Goal: Task Accomplishment & Management: Complete application form

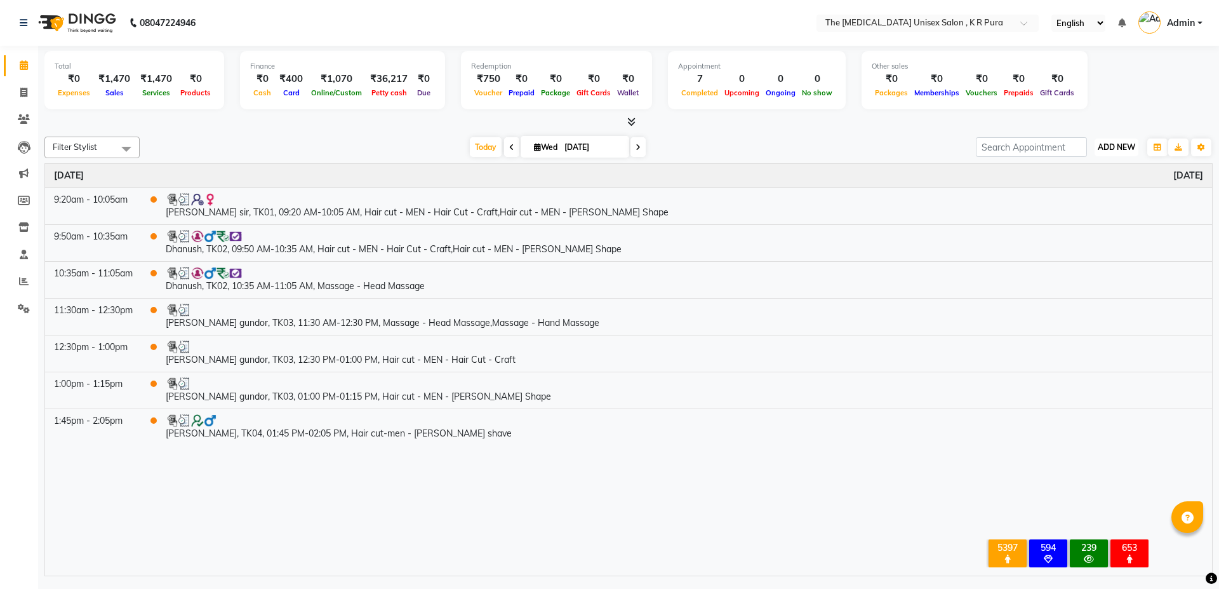
click at [1110, 149] on span "ADD NEW" at bounding box center [1116, 147] width 37 height 10
click at [1087, 190] on link "Add Invoice" at bounding box center [1088, 188] width 100 height 17
select select "service"
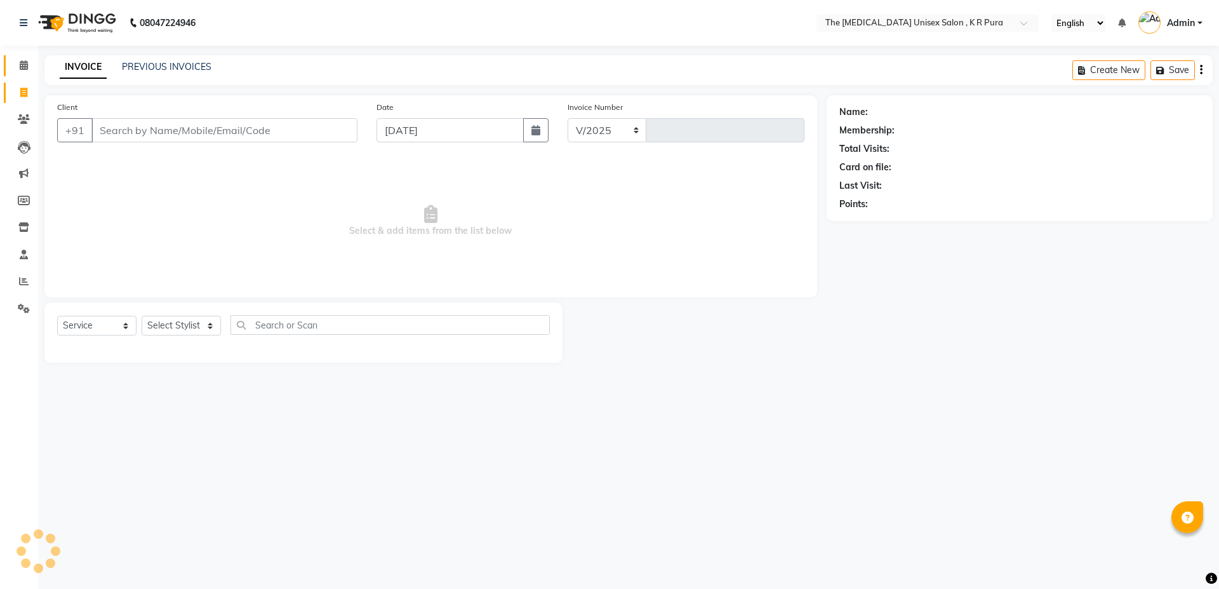
select select "4050"
type input "2844"
drag, startPoint x: 124, startPoint y: 131, endPoint x: 126, endPoint y: 276, distance: 145.5
click at [124, 131] on input "Client" at bounding box center [224, 130] width 266 height 24
click at [178, 322] on select "Select Stylist" at bounding box center [181, 326] width 79 height 20
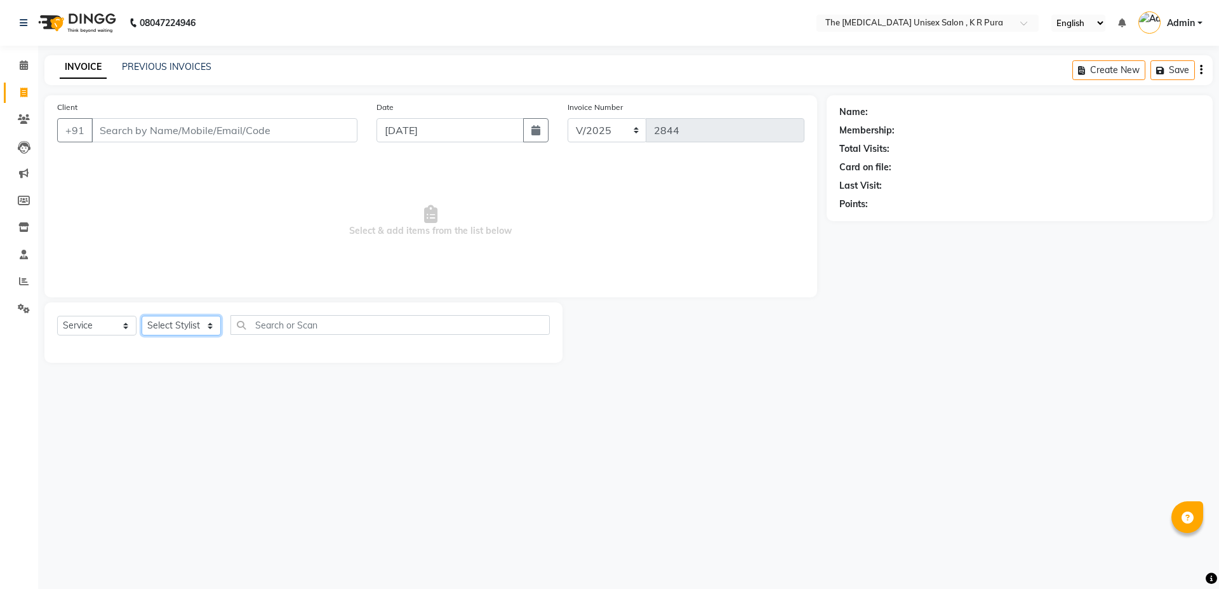
select select "21266"
click at [142, 316] on select "Select Stylist armaan [PERSON_NAME] kunti [PERSON_NAME] [PERSON_NAME]" at bounding box center [181, 326] width 79 height 20
click at [303, 326] on input "text" at bounding box center [390, 325] width 319 height 20
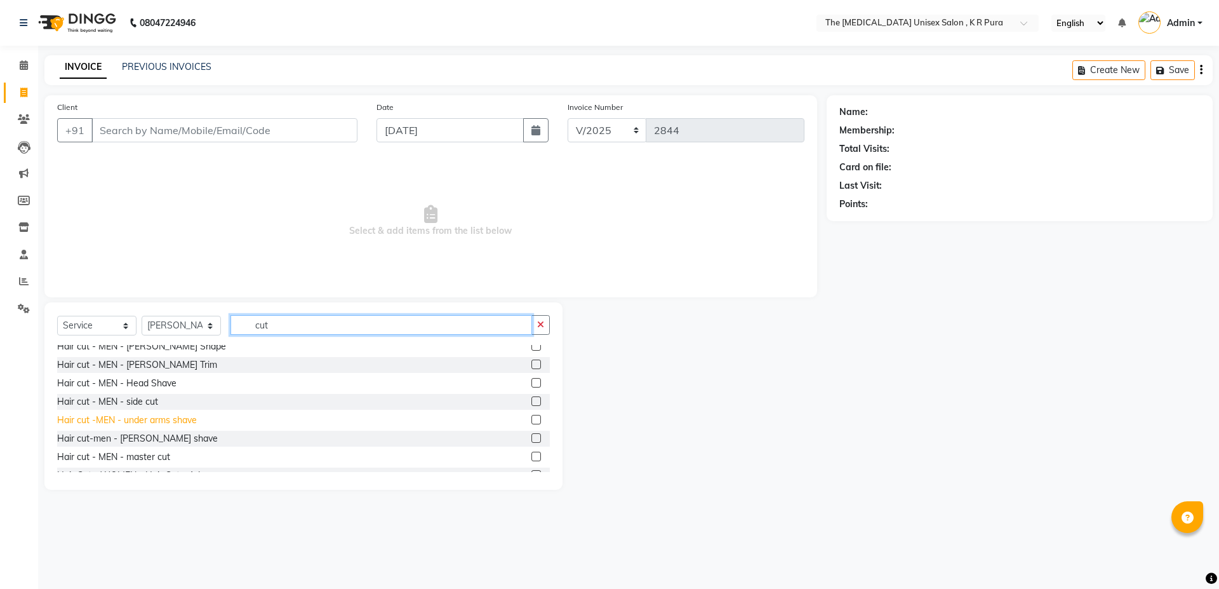
scroll to position [127, 0]
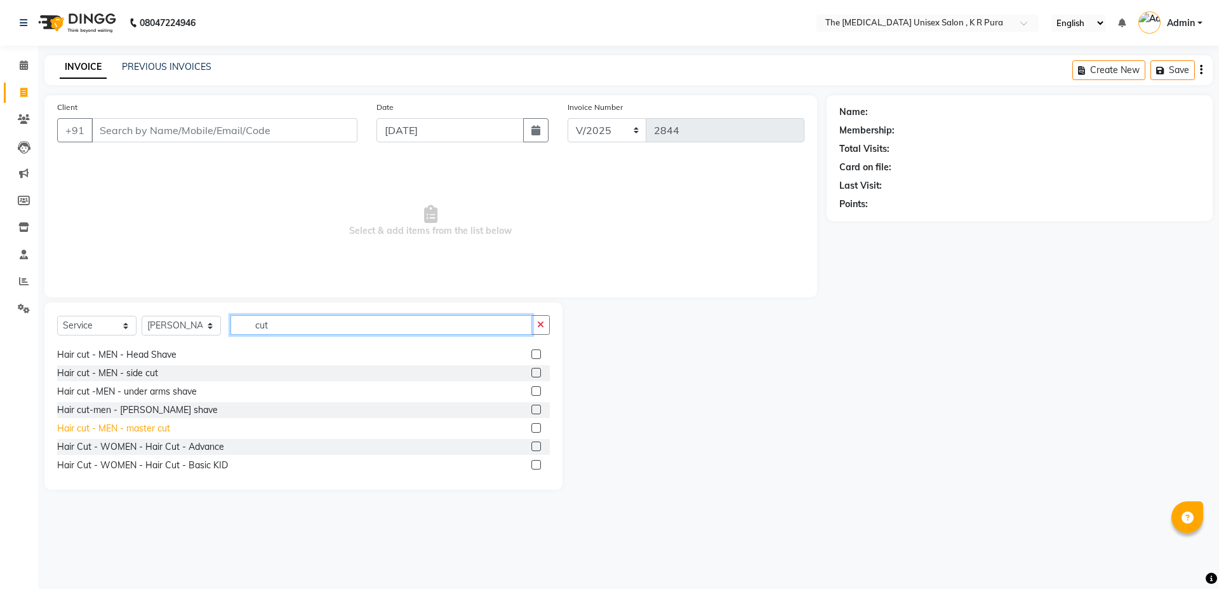
type input "cut"
click at [156, 429] on div "Hair cut - MEN - master cut" at bounding box center [113, 428] width 113 height 13
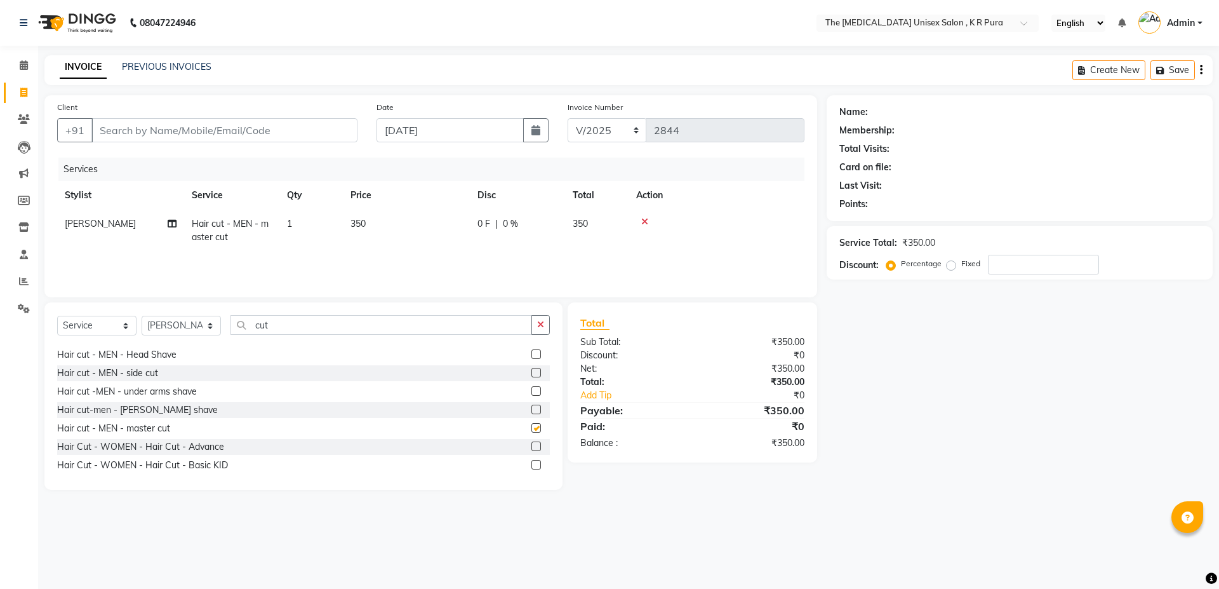
checkbox input "false"
click at [305, 327] on input "cut" at bounding box center [382, 325] width 302 height 20
type input "c"
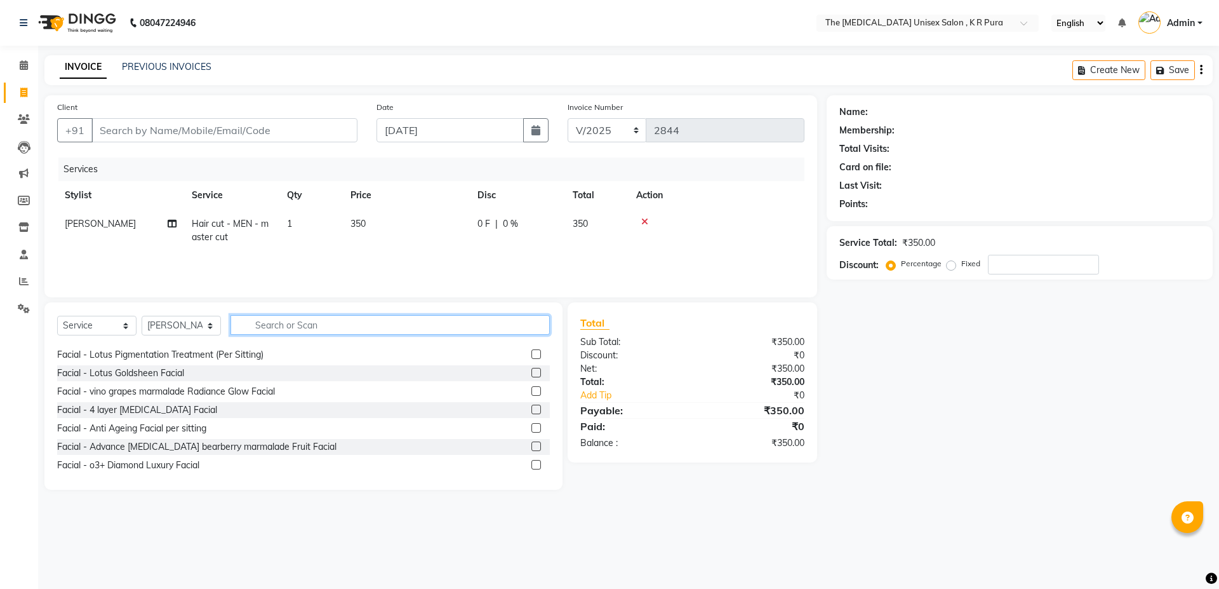
scroll to position [330, 0]
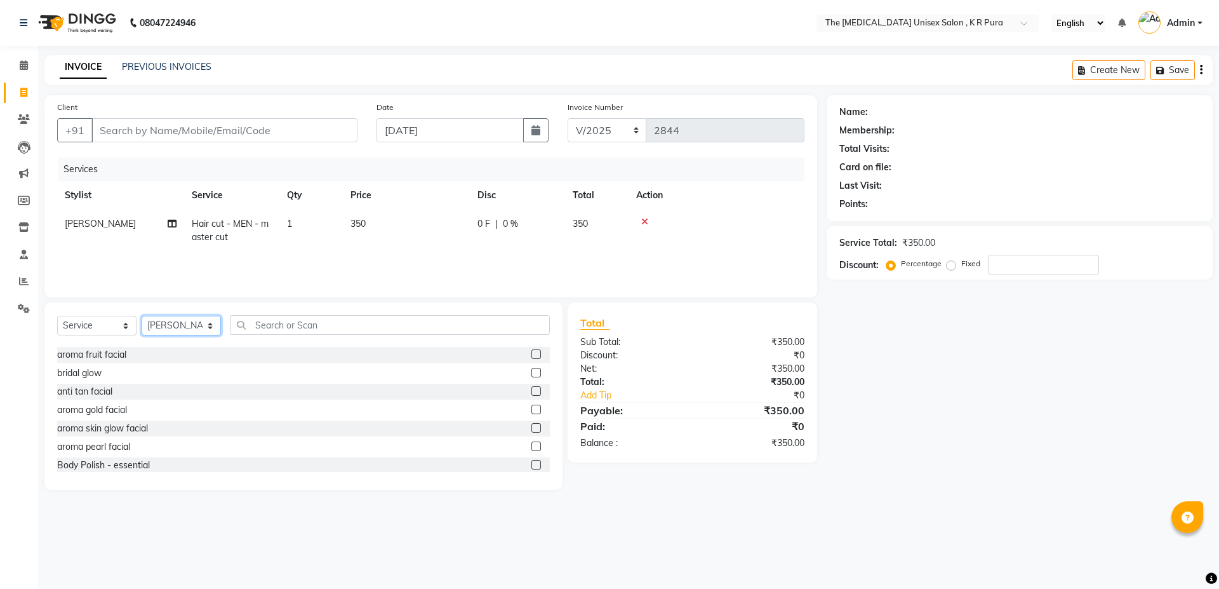
click at [211, 326] on select "Select Stylist armaan [PERSON_NAME] kunti [PERSON_NAME] [PERSON_NAME]" at bounding box center [181, 326] width 79 height 20
select select "86388"
click at [142, 316] on select "Select Stylist armaan [PERSON_NAME] kunti [PERSON_NAME] [PERSON_NAME]" at bounding box center [181, 326] width 79 height 20
click at [279, 321] on input "text" at bounding box center [390, 325] width 319 height 20
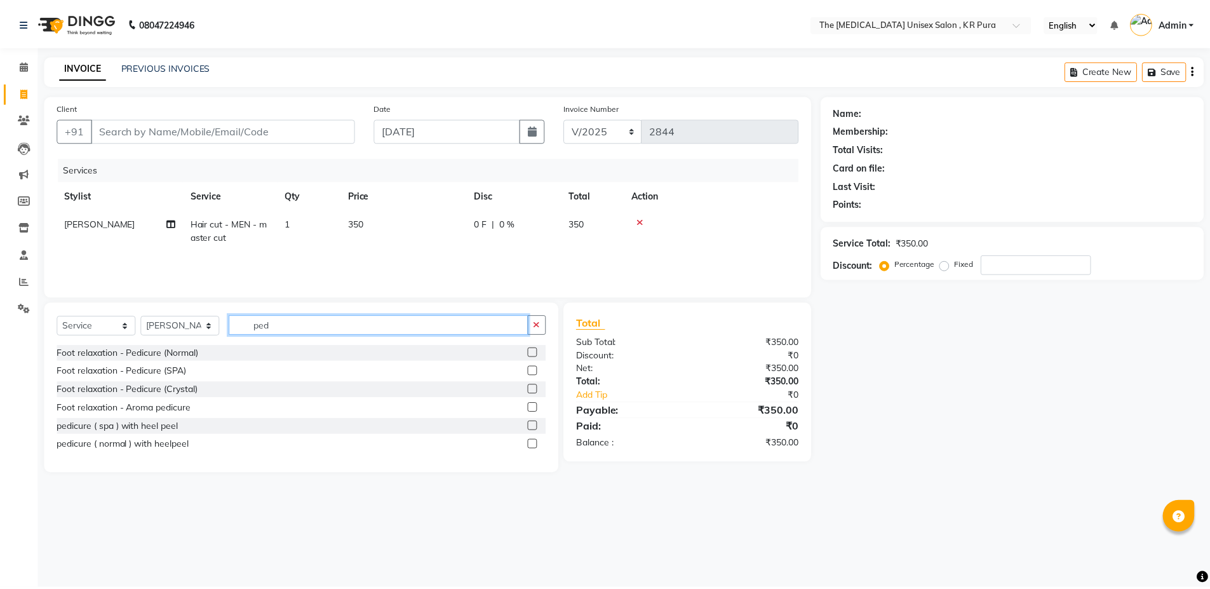
scroll to position [0, 0]
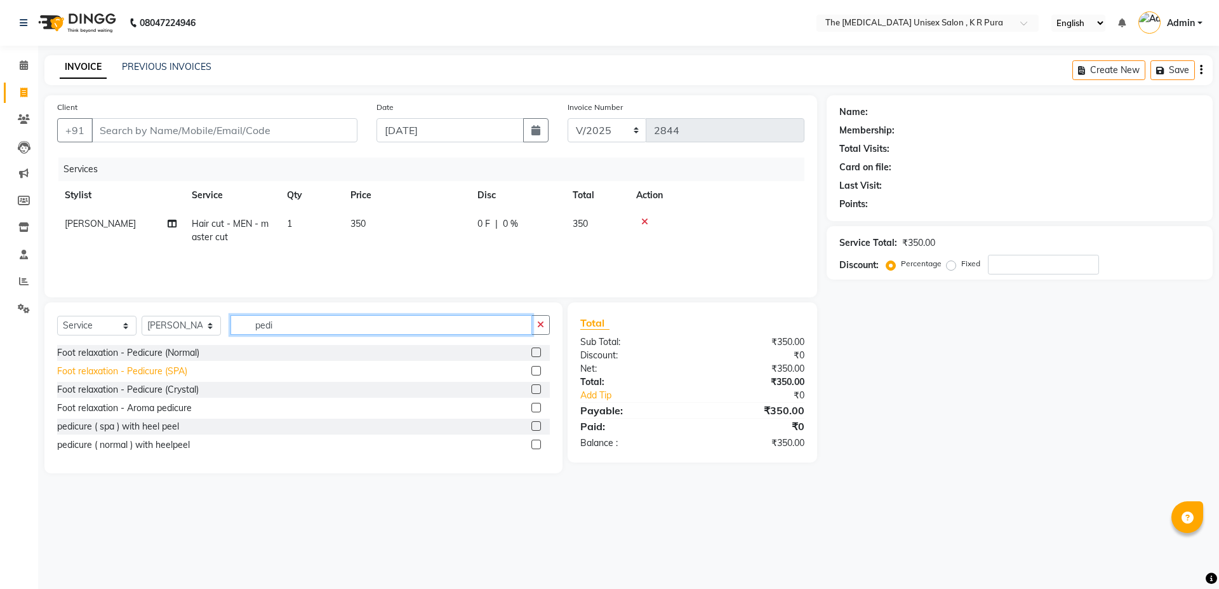
type input "pedi"
click at [163, 373] on div "Foot relaxation - Pedicure (SPA)" at bounding box center [122, 371] width 130 height 13
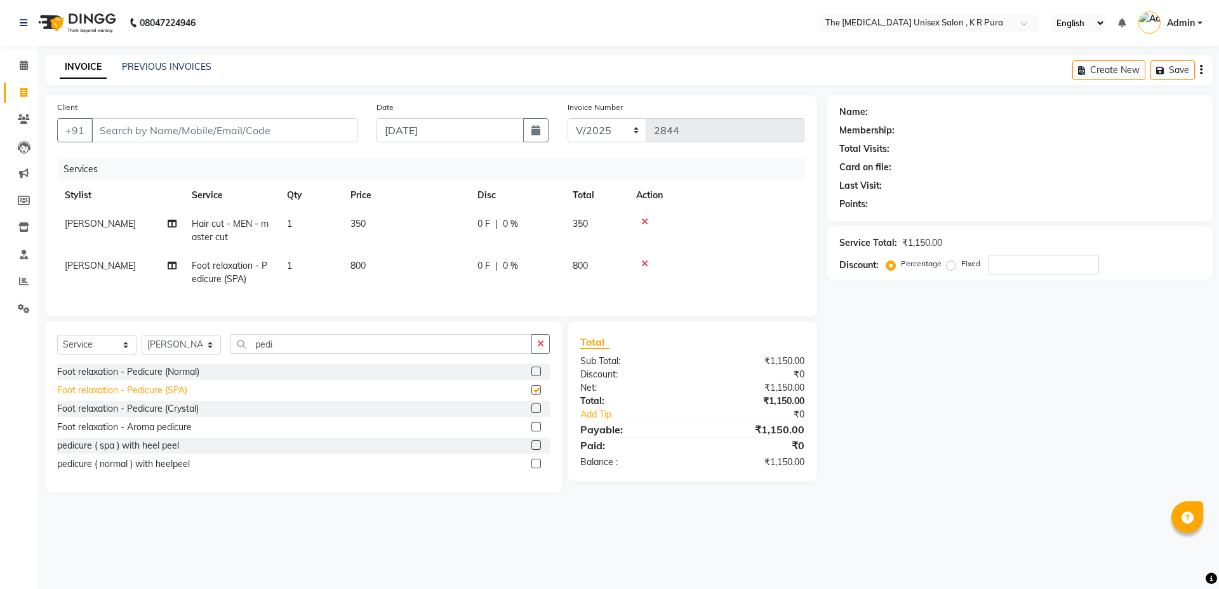
checkbox input "false"
click at [142, 137] on input "Client" at bounding box center [224, 130] width 266 height 24
type input "9"
type input "0"
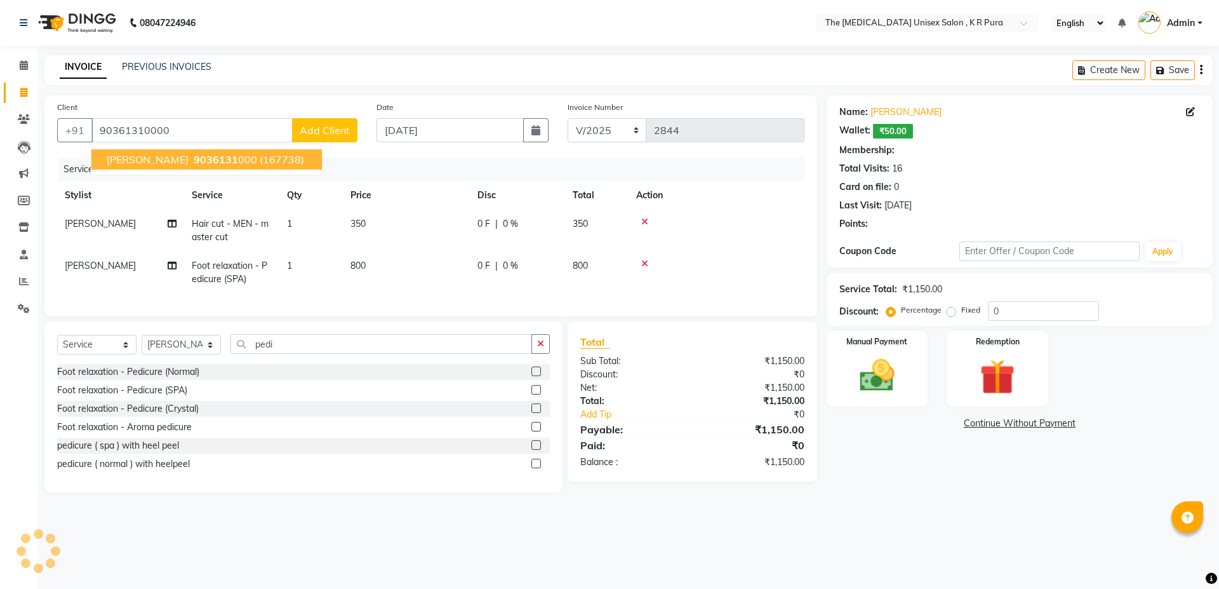
click at [168, 164] on span "[PERSON_NAME]" at bounding box center [148, 159] width 82 height 13
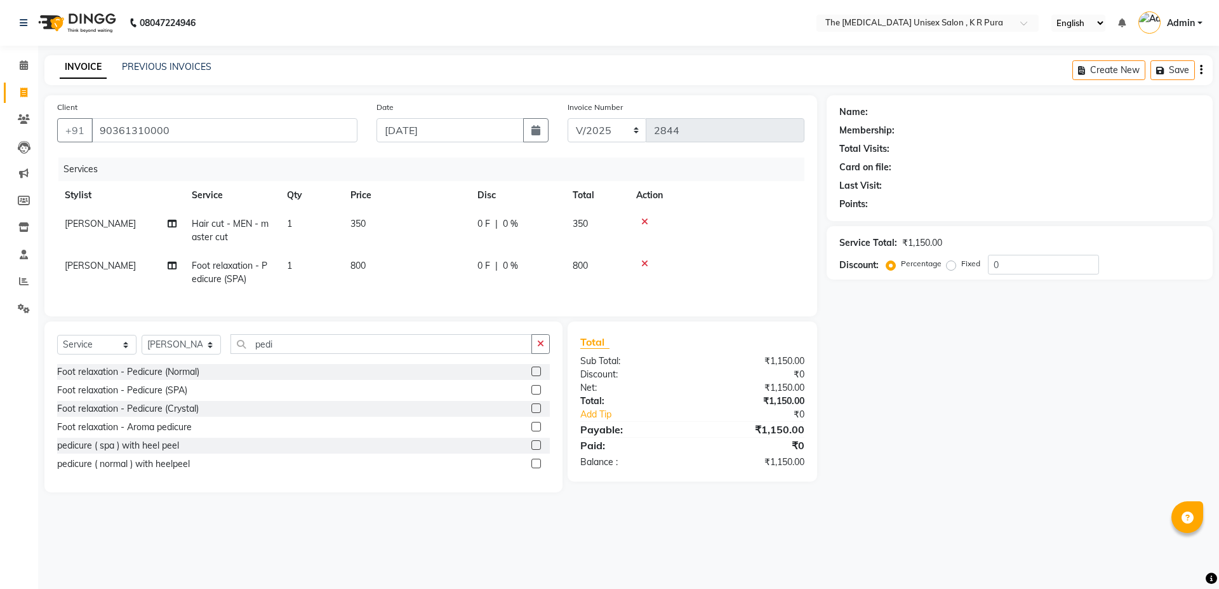
type input "9036131000"
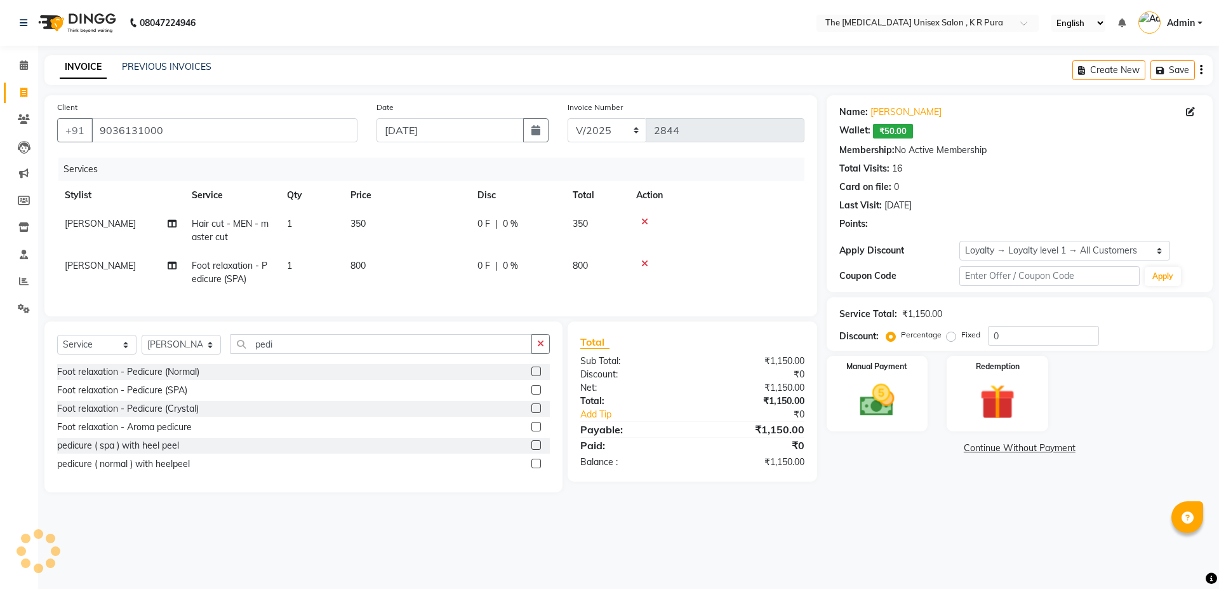
select select "1: Object"
click at [643, 265] on icon at bounding box center [644, 263] width 7 height 9
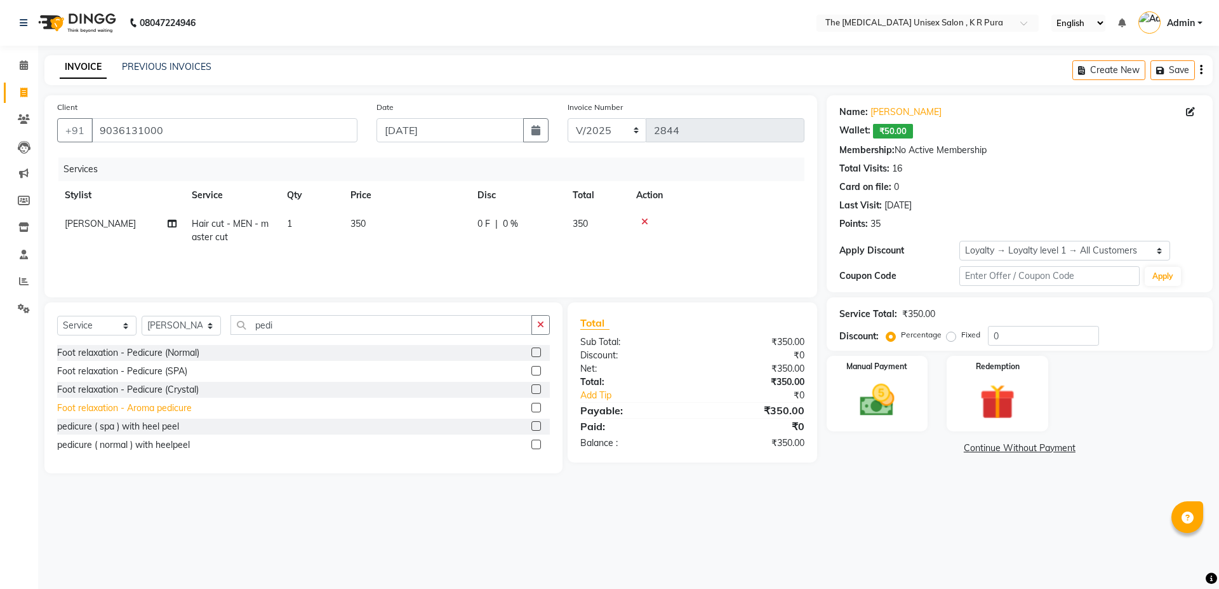
click at [144, 412] on div "Foot relaxation - Aroma pedicure" at bounding box center [124, 407] width 135 height 13
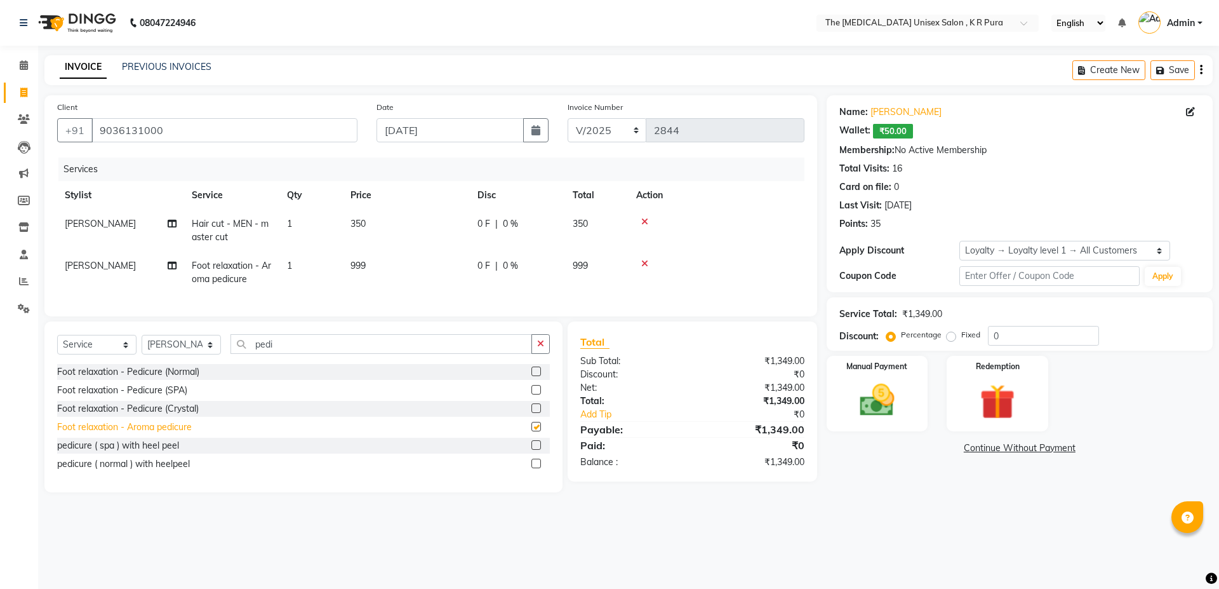
checkbox input "false"
click at [998, 405] on img at bounding box center [997, 401] width 59 height 45
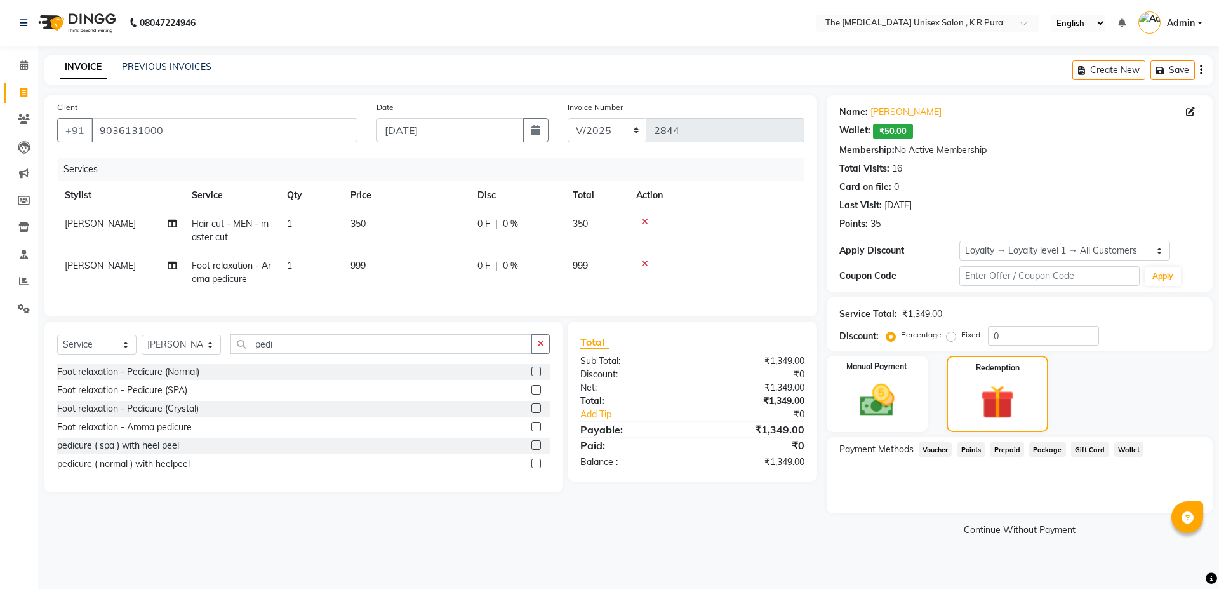
click at [1121, 452] on span "Wallet" at bounding box center [1130, 449] width 30 height 15
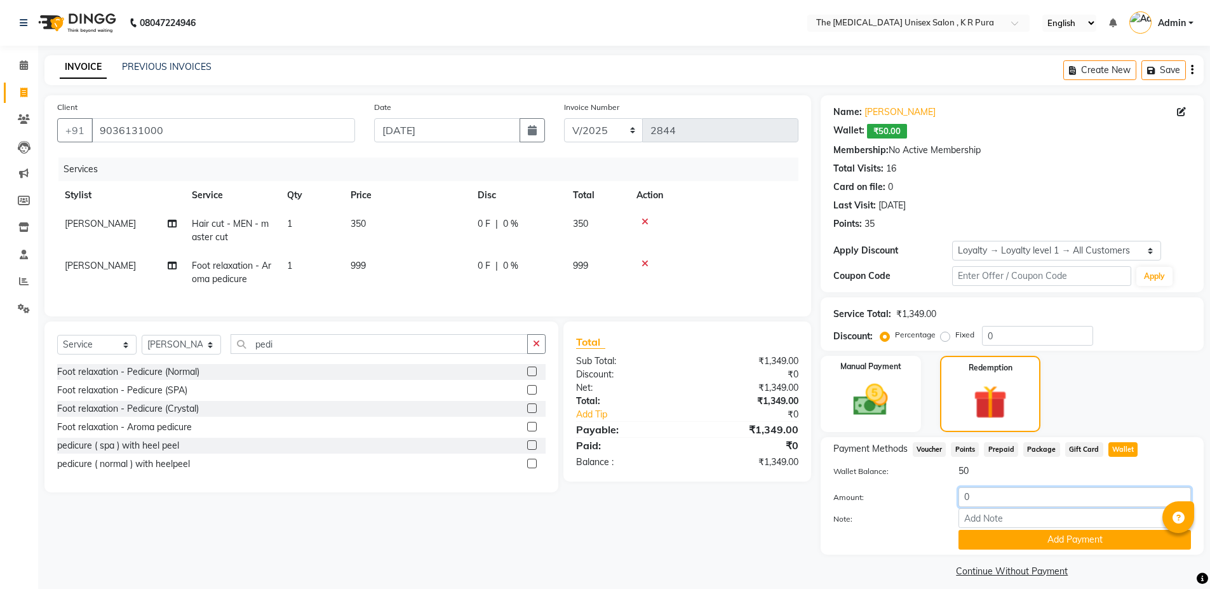
click at [960, 495] on input "0" at bounding box center [1074, 497] width 232 height 20
type input "50"
click at [1132, 540] on button "Add Payment" at bounding box center [1074, 540] width 232 height 20
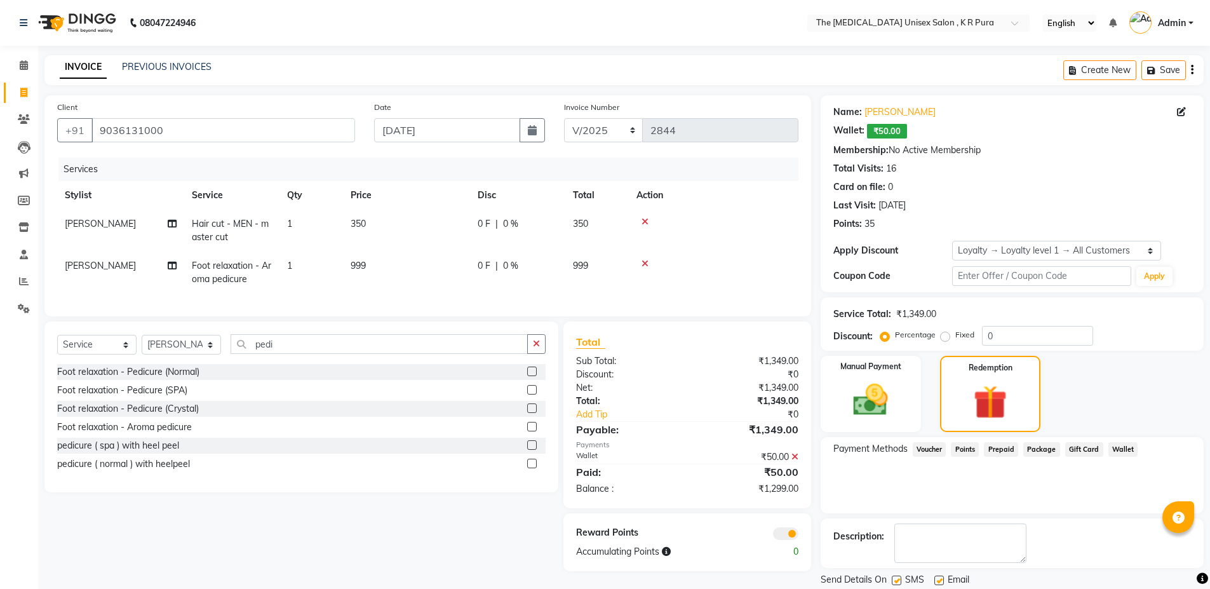
scroll to position [41, 0]
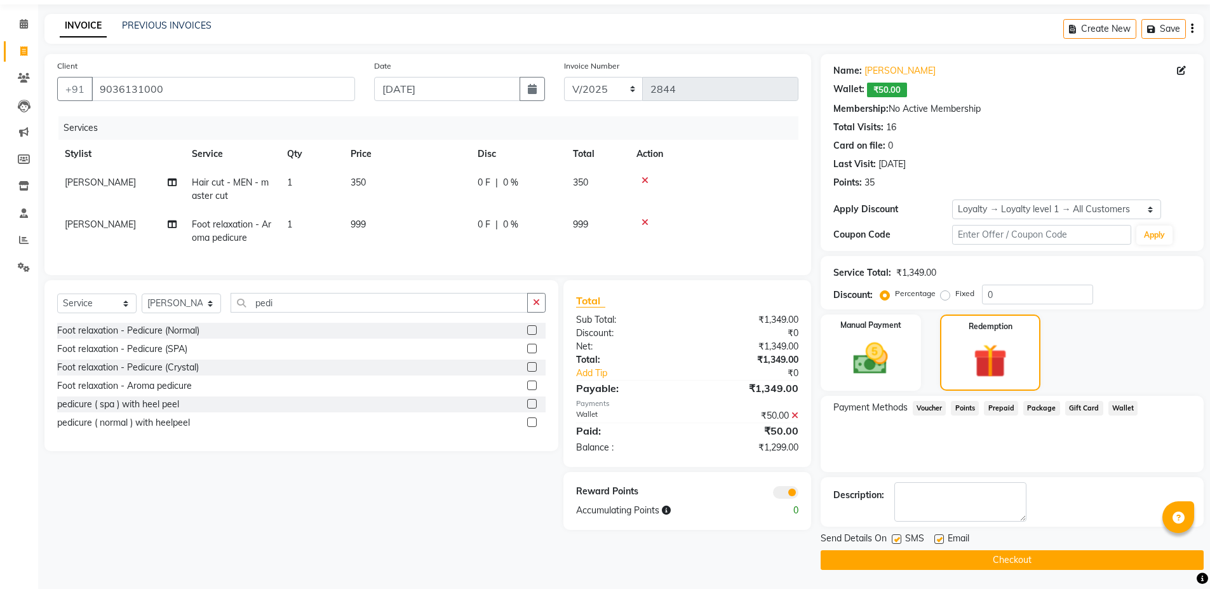
click at [988, 557] on button "Checkout" at bounding box center [1012, 560] width 383 height 20
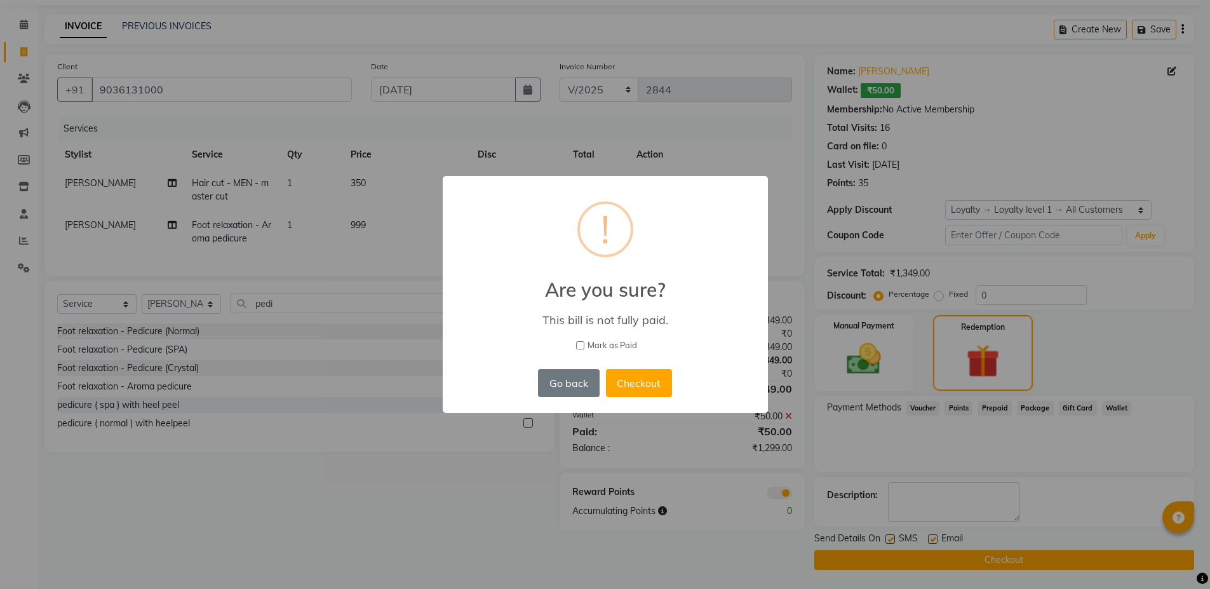
checkbox input "false"
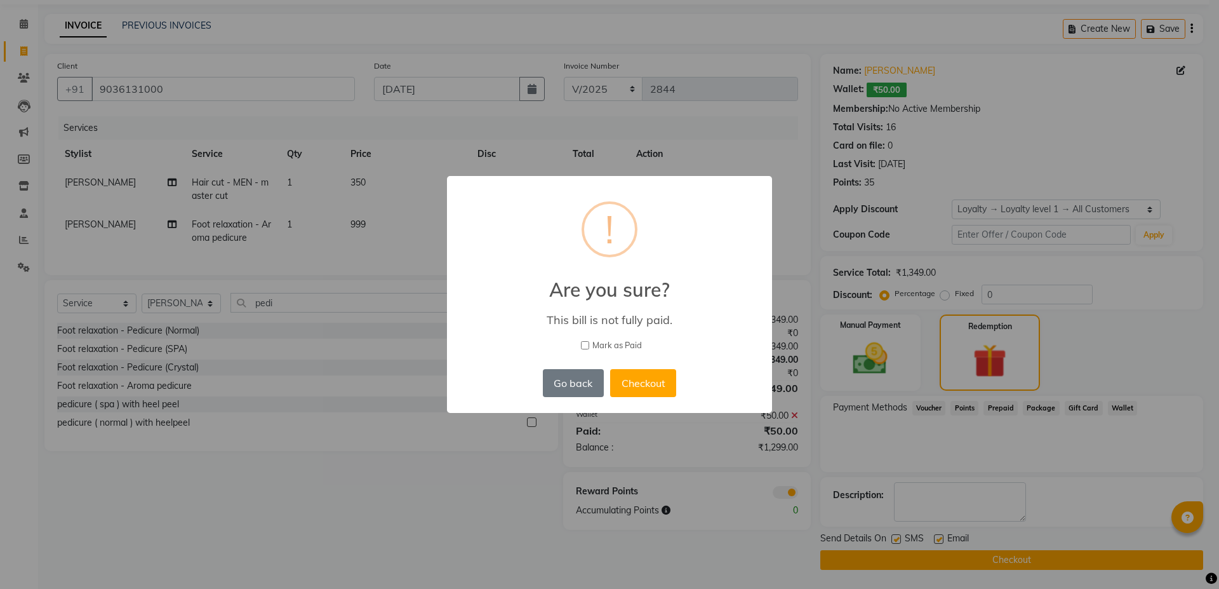
click at [662, 385] on button "Checkout" at bounding box center [643, 383] width 66 height 28
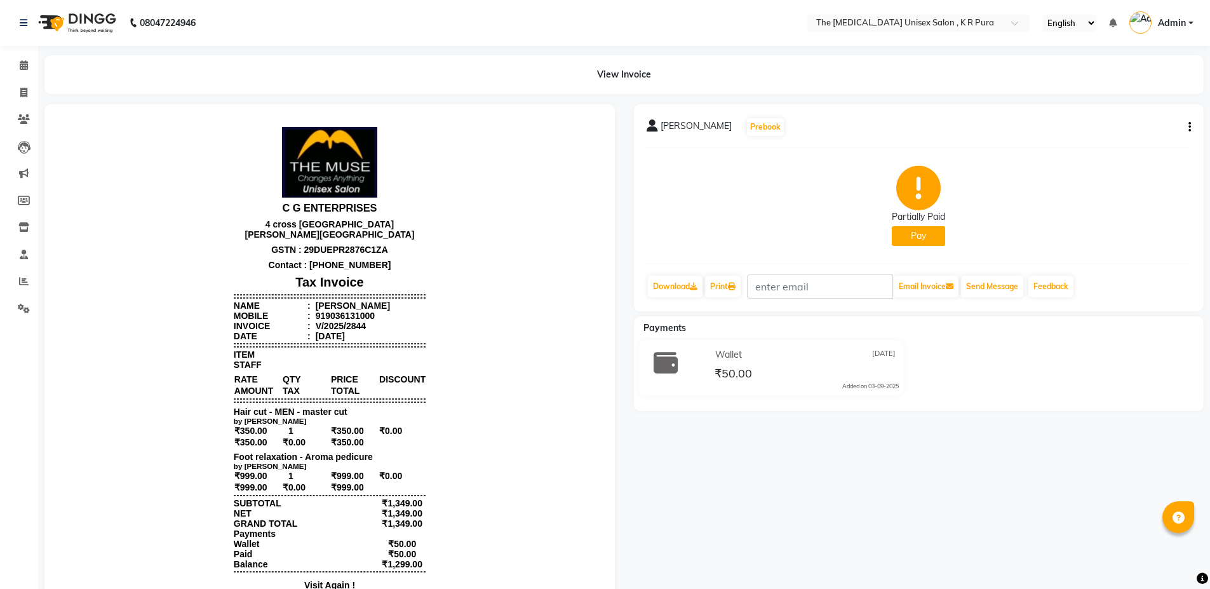
click at [923, 241] on button "Pay" at bounding box center [918, 236] width 53 height 20
select select "1"
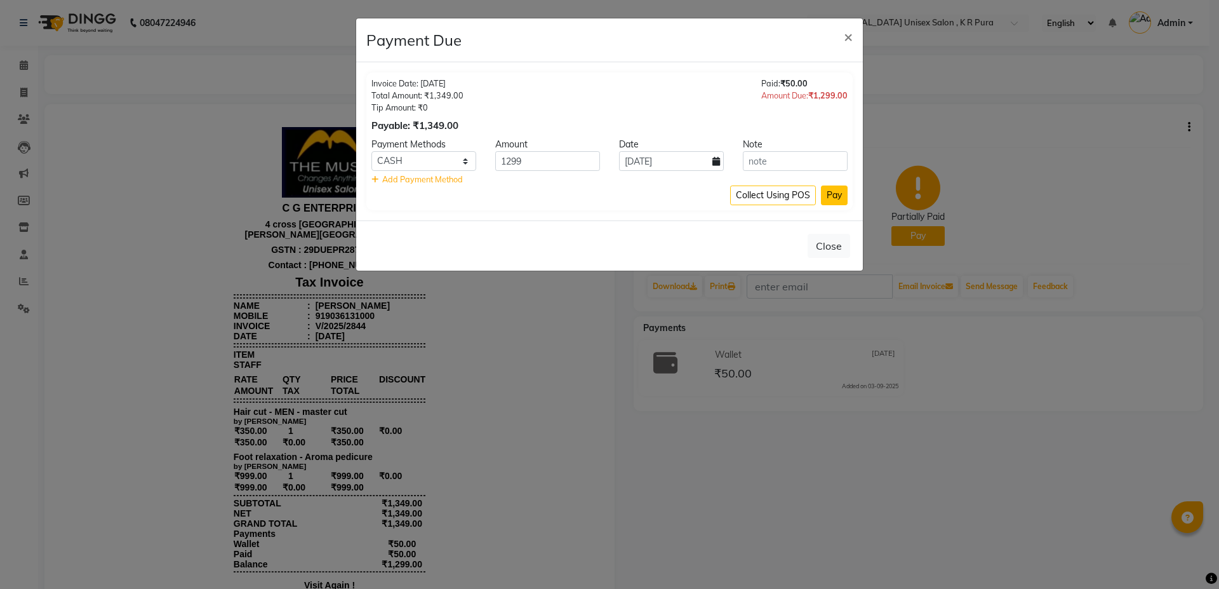
click at [831, 198] on button "Pay" at bounding box center [834, 195] width 27 height 20
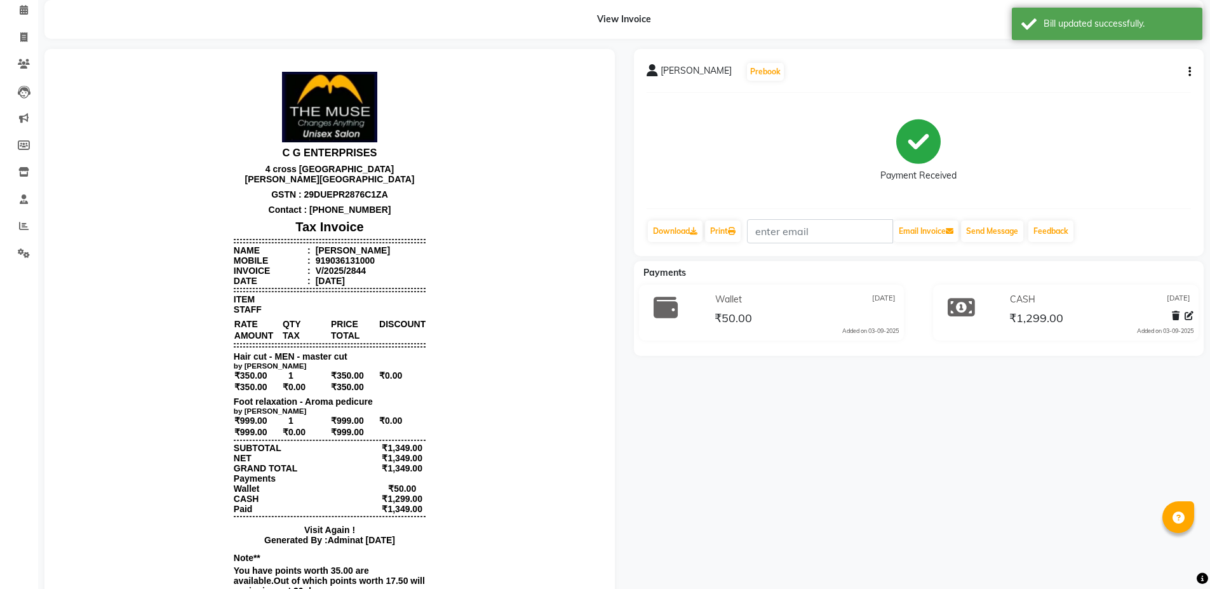
scroll to position [48, 0]
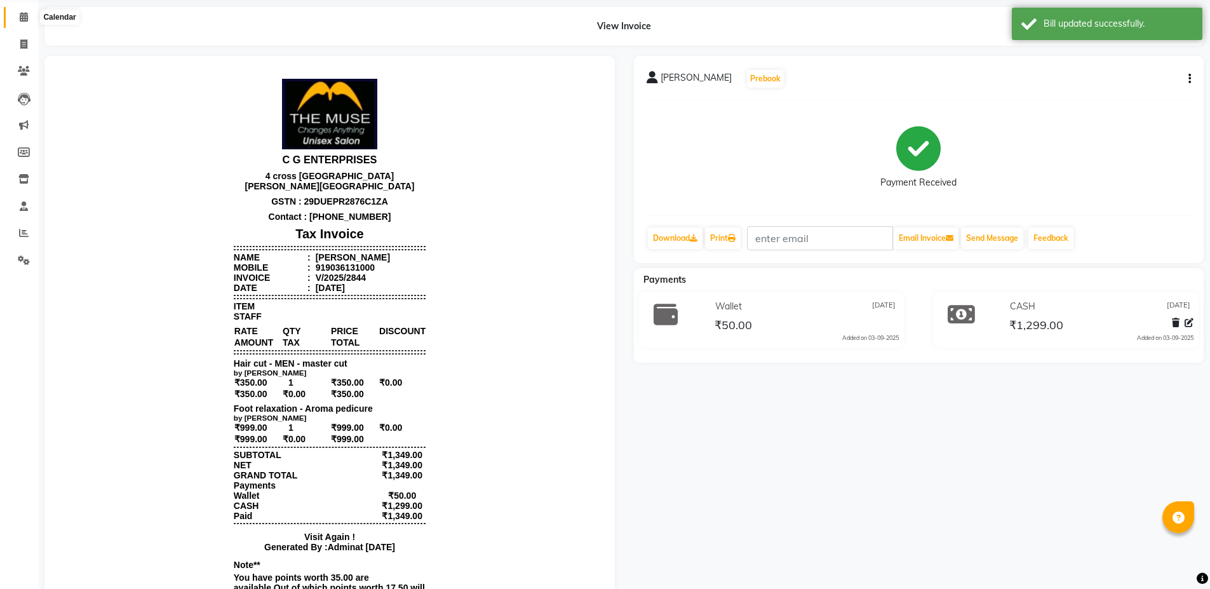
drag, startPoint x: 21, startPoint y: 18, endPoint x: 34, endPoint y: 18, distance: 12.7
click at [22, 18] on icon at bounding box center [24, 17] width 8 height 10
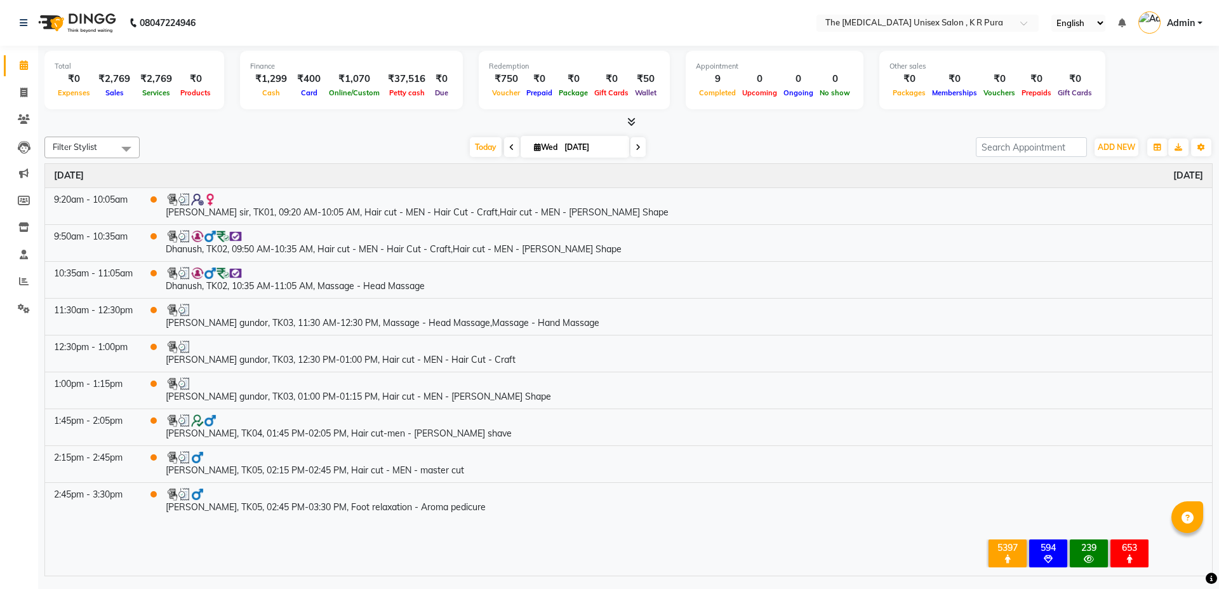
click at [630, 120] on icon at bounding box center [631, 122] width 8 height 10
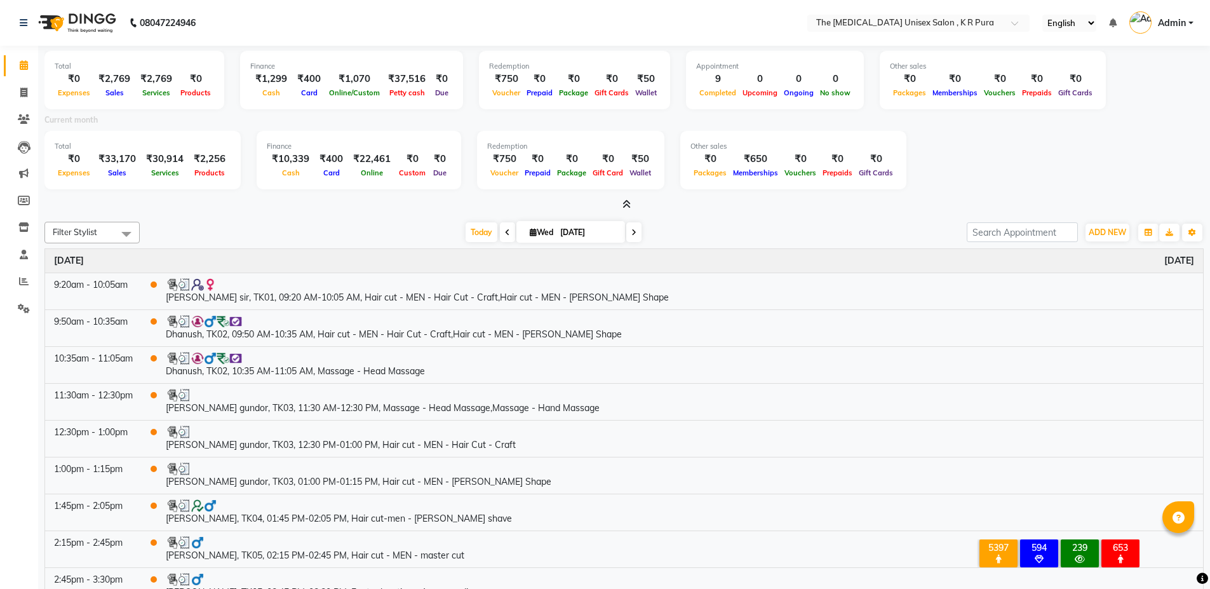
click at [1143, 199] on div at bounding box center [623, 204] width 1159 height 13
click at [27, 98] on span at bounding box center [24, 93] width 22 height 15
select select "service"
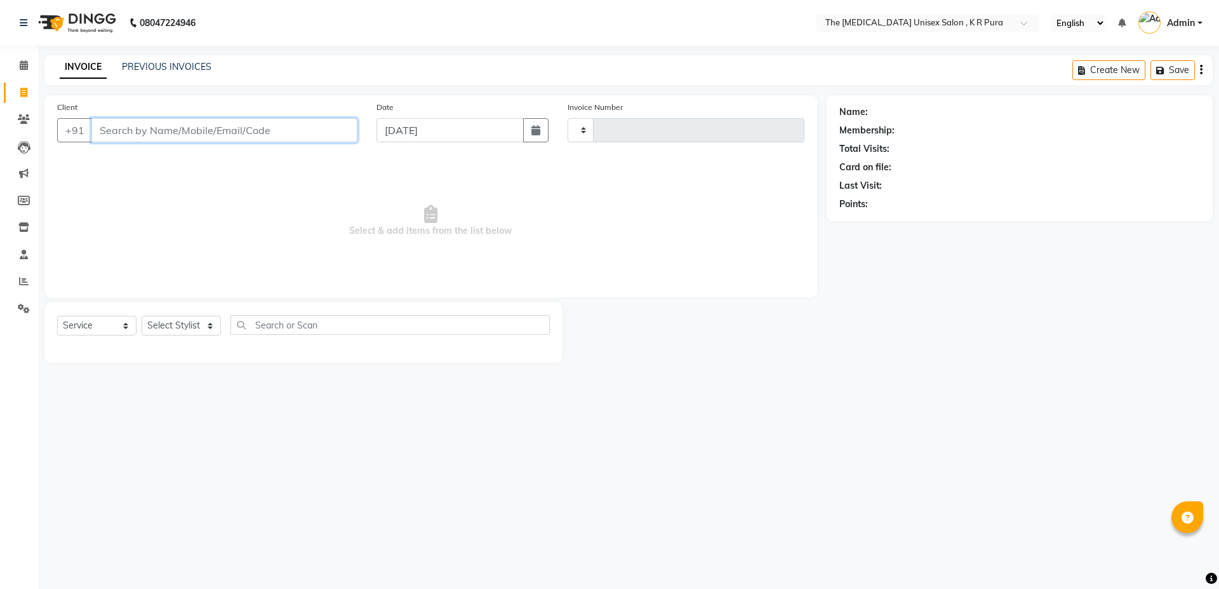
click at [142, 126] on input "Client" at bounding box center [224, 130] width 266 height 24
type input "2845"
select select "4050"
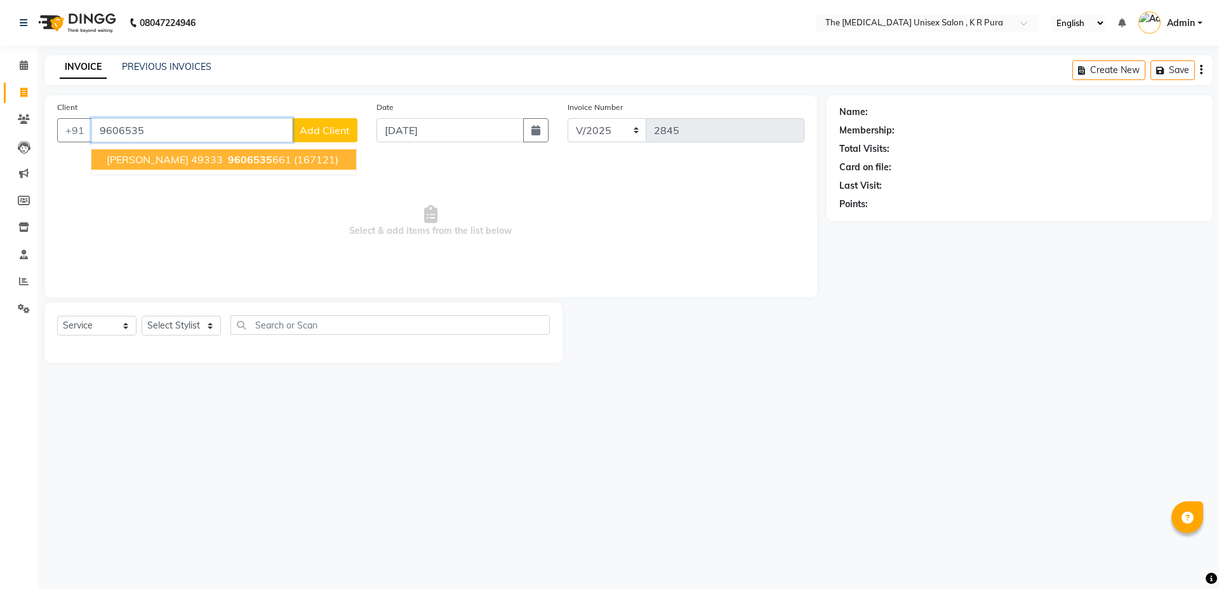
click at [184, 170] on ngb-typeahead-window "[PERSON_NAME] 49333 9606535 661 (167121)" at bounding box center [224, 160] width 266 height 32
click at [183, 157] on span "[PERSON_NAME] 49333" at bounding box center [165, 159] width 116 height 13
type input "9606535661"
click at [183, 158] on span "Select & add items from the list below" at bounding box center [431, 221] width 748 height 127
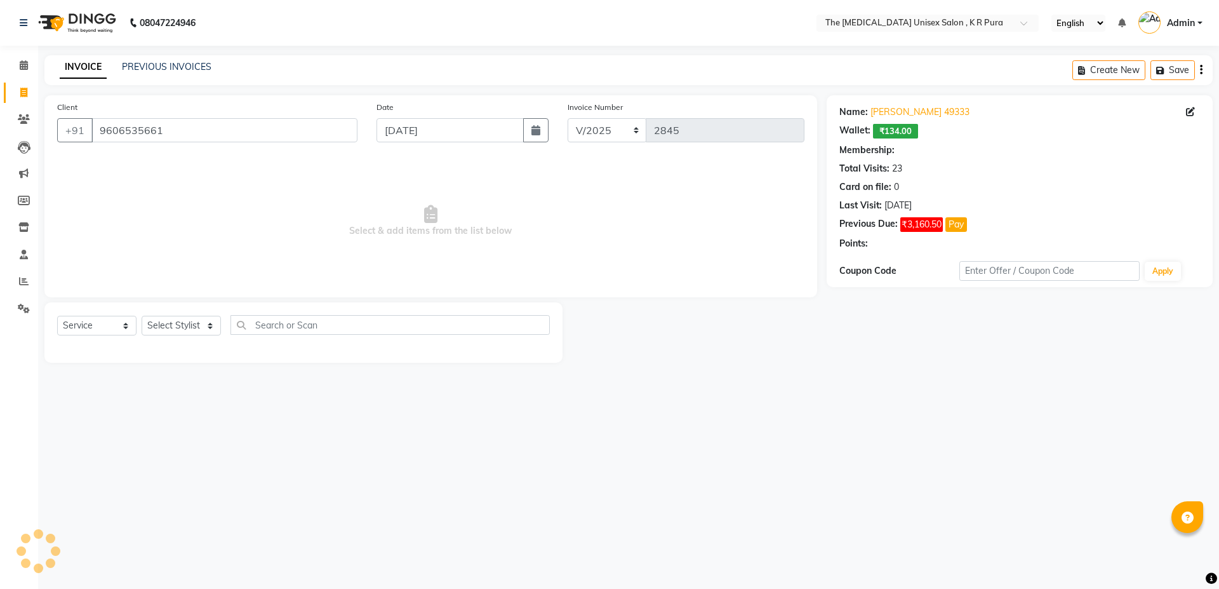
select select "1: Object"
click at [958, 227] on button "Pay" at bounding box center [957, 224] width 22 height 15
select select "1"
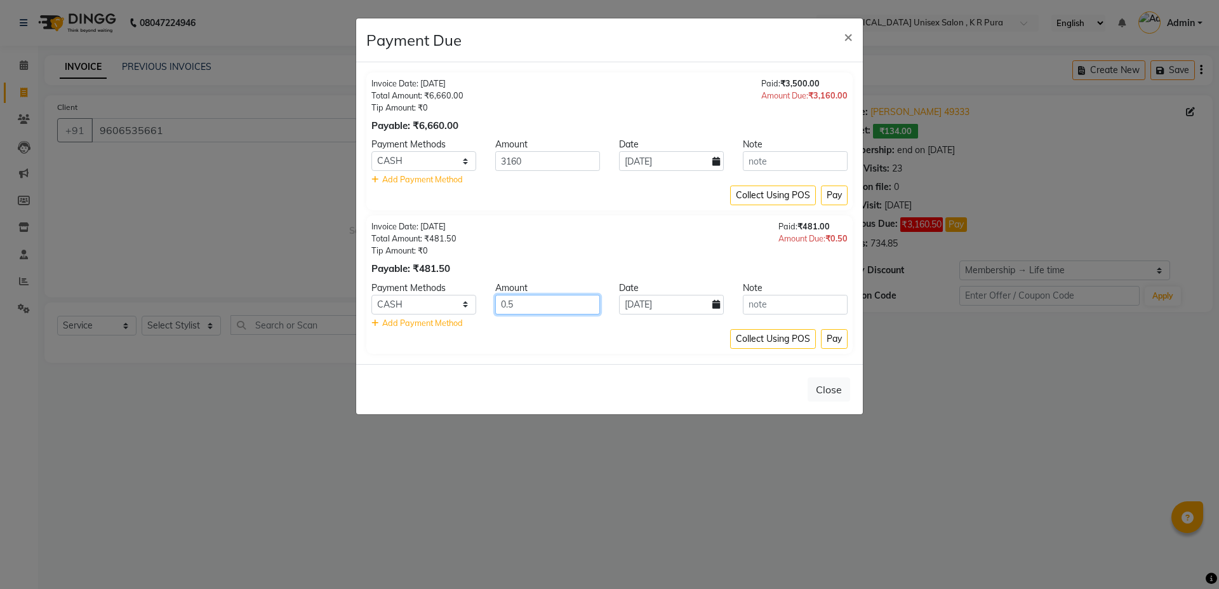
click at [561, 300] on input "0.5" at bounding box center [547, 305] width 105 height 20
type input "0"
type input "1000"
click at [853, 35] on button "×" at bounding box center [848, 36] width 29 height 36
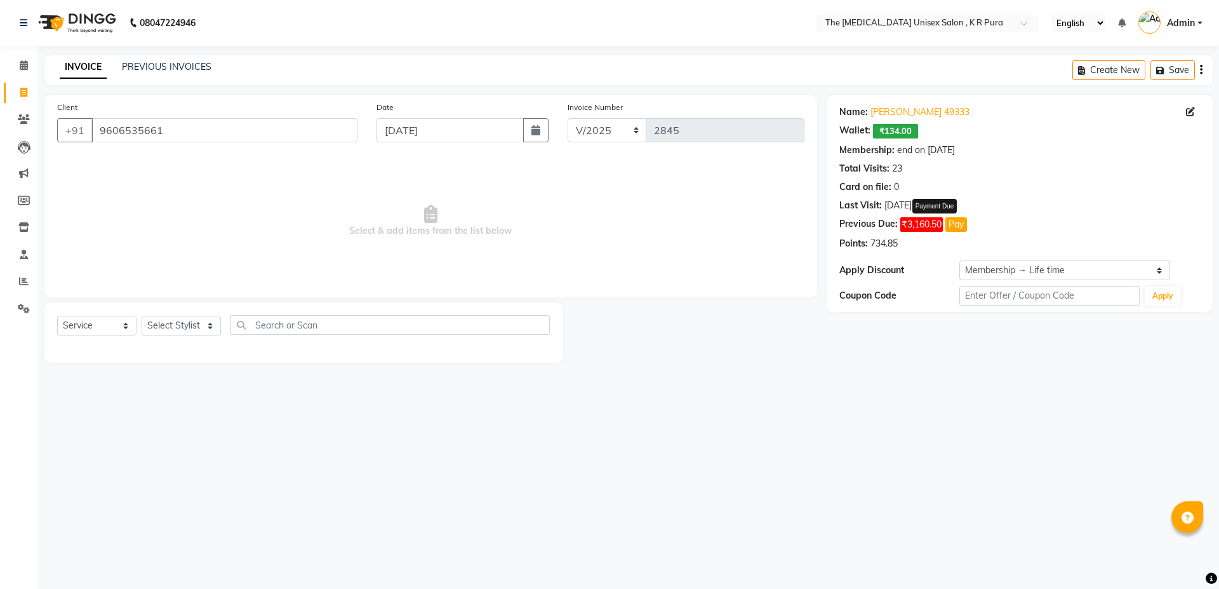
click at [958, 231] on button "Pay" at bounding box center [957, 224] width 22 height 15
select select "1"
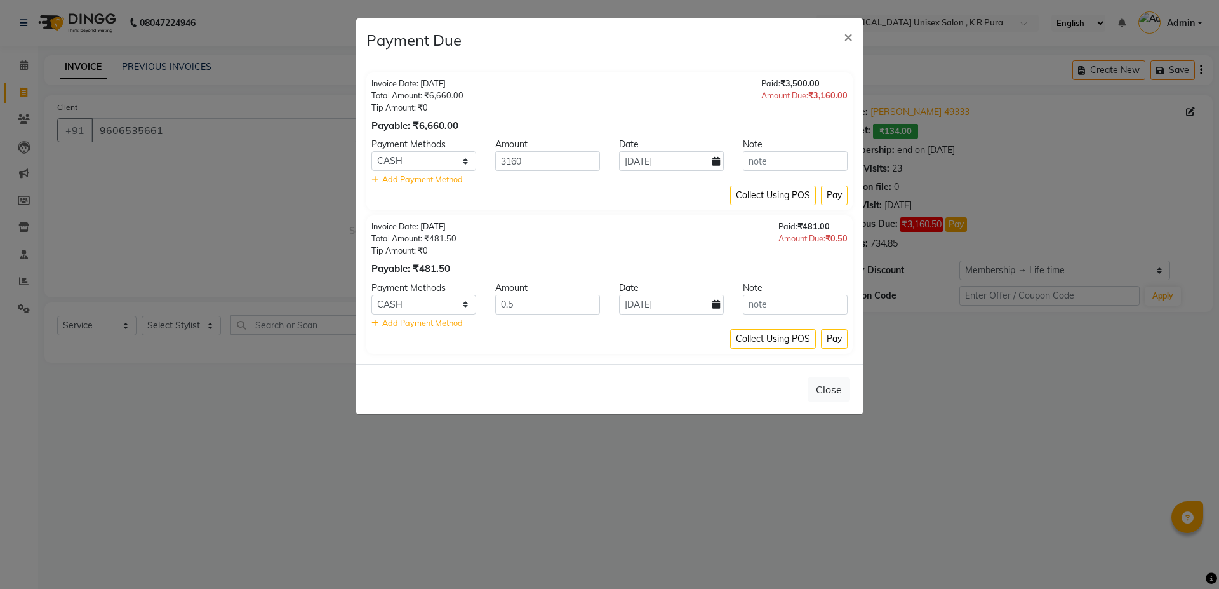
click at [605, 553] on ngb-modal-window "Payment Due × Invoice Date: [DATE] Total Amount: ₹6,660.00 Tip Amount: ₹0 Payab…" at bounding box center [609, 294] width 1219 height 589
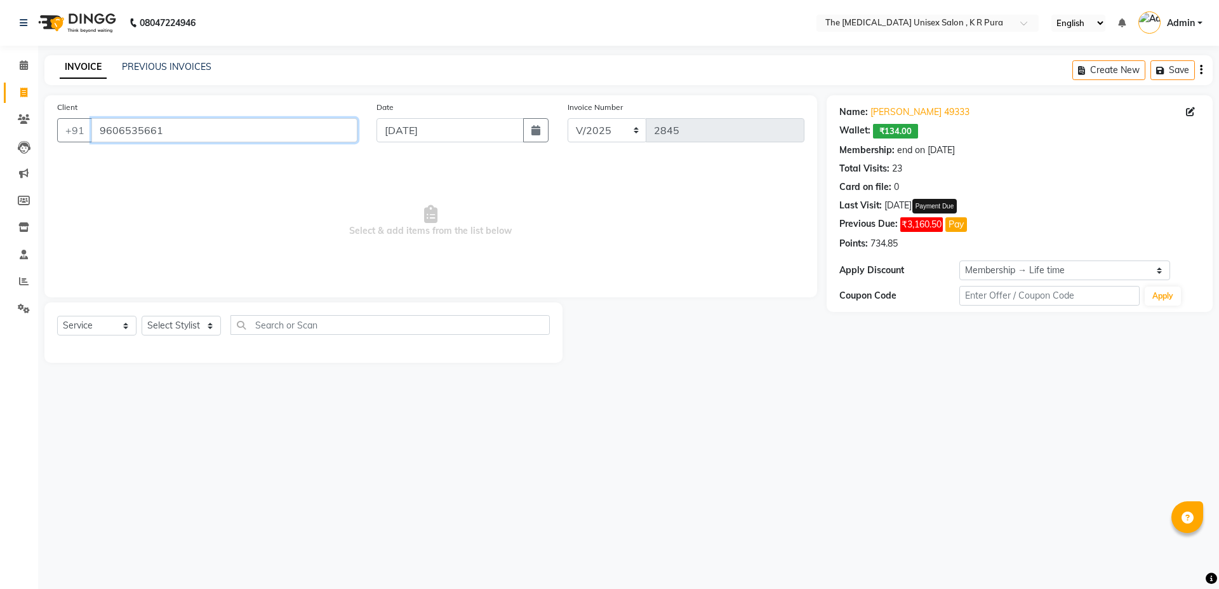
click at [186, 137] on input "9606535661" at bounding box center [224, 130] width 266 height 24
drag, startPoint x: 186, startPoint y: 137, endPoint x: 596, endPoint y: 381, distance: 477.1
click at [596, 381] on main "INVOICE PREVIOUS INVOICES Create New Save Client [PHONE_NUMBER] Date [DATE] Inv…" at bounding box center [628, 218] width 1181 height 326
click at [956, 226] on button "Pay" at bounding box center [957, 224] width 22 height 15
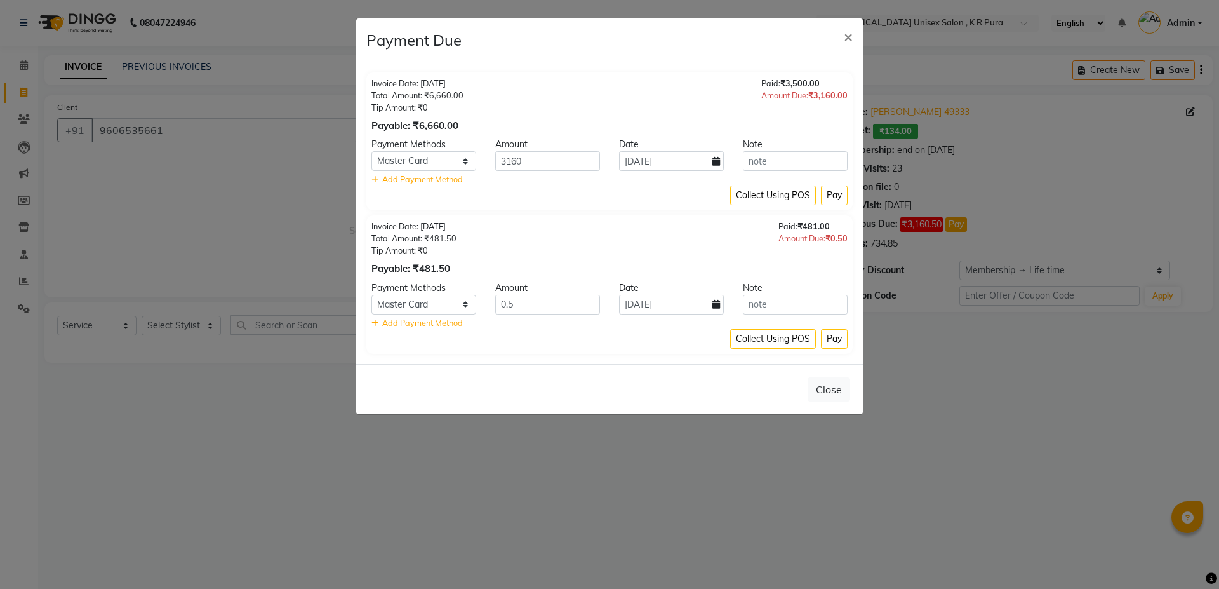
select select "1"
click at [550, 165] on input "3160" at bounding box center [547, 161] width 105 height 20
type input "3"
type input "1000"
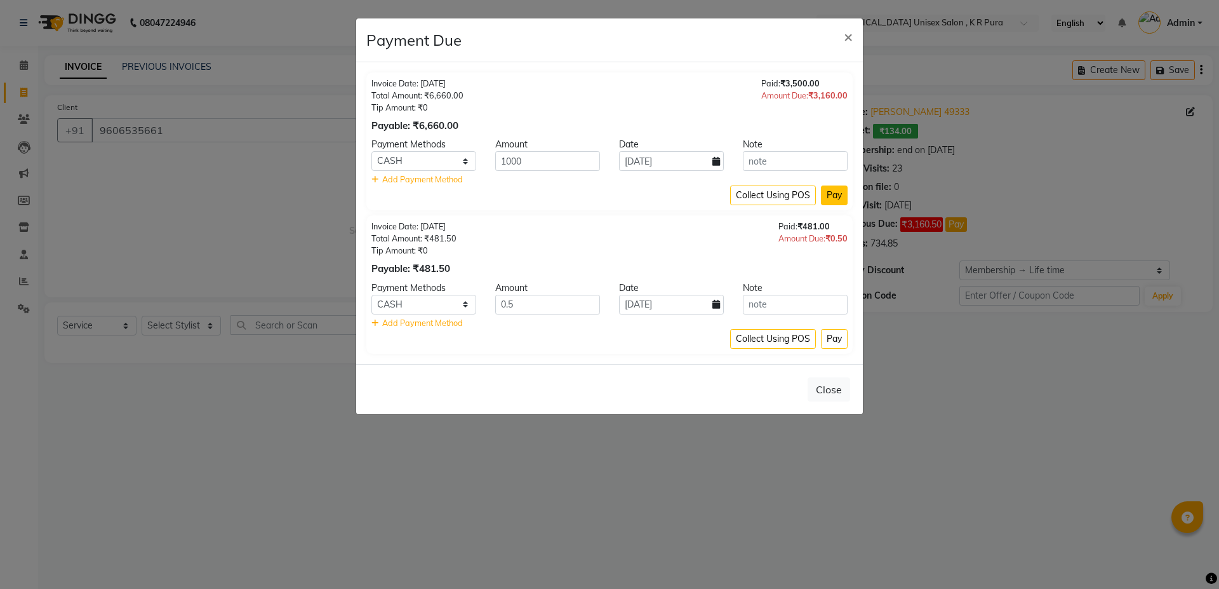
click at [825, 194] on button "Pay" at bounding box center [834, 195] width 27 height 20
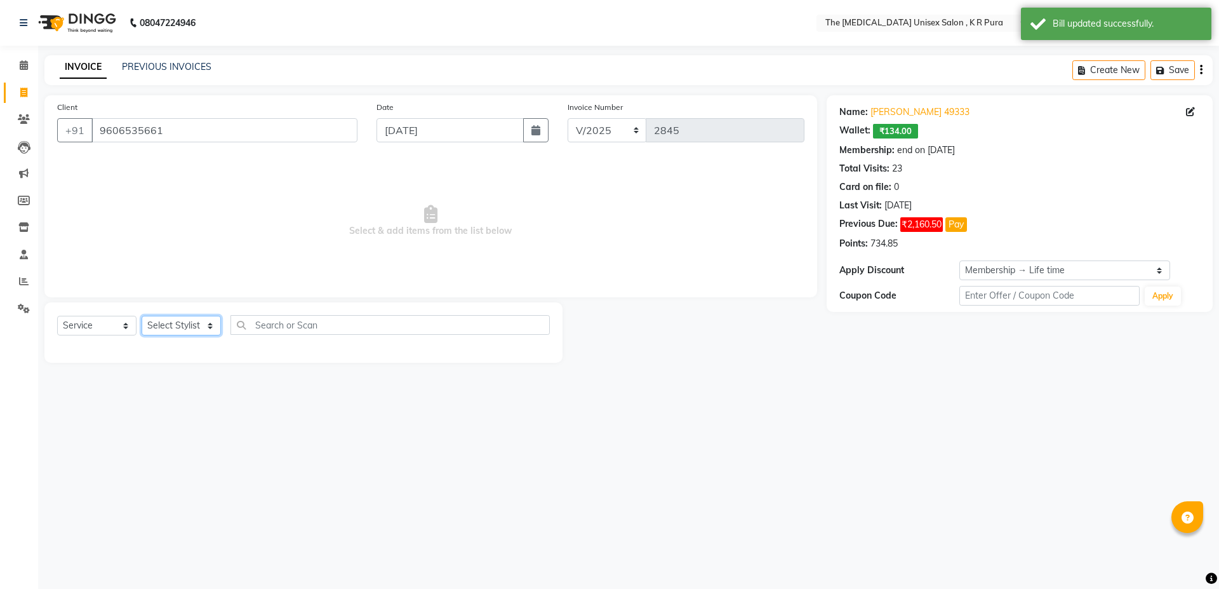
click at [192, 323] on select "Select Stylist armaan [PERSON_NAME] kunti [PERSON_NAME] [PERSON_NAME]" at bounding box center [181, 326] width 79 height 20
select select "21213"
click at [142, 316] on select "Select Stylist armaan [PERSON_NAME] kunti [PERSON_NAME] [PERSON_NAME]" at bounding box center [181, 326] width 79 height 20
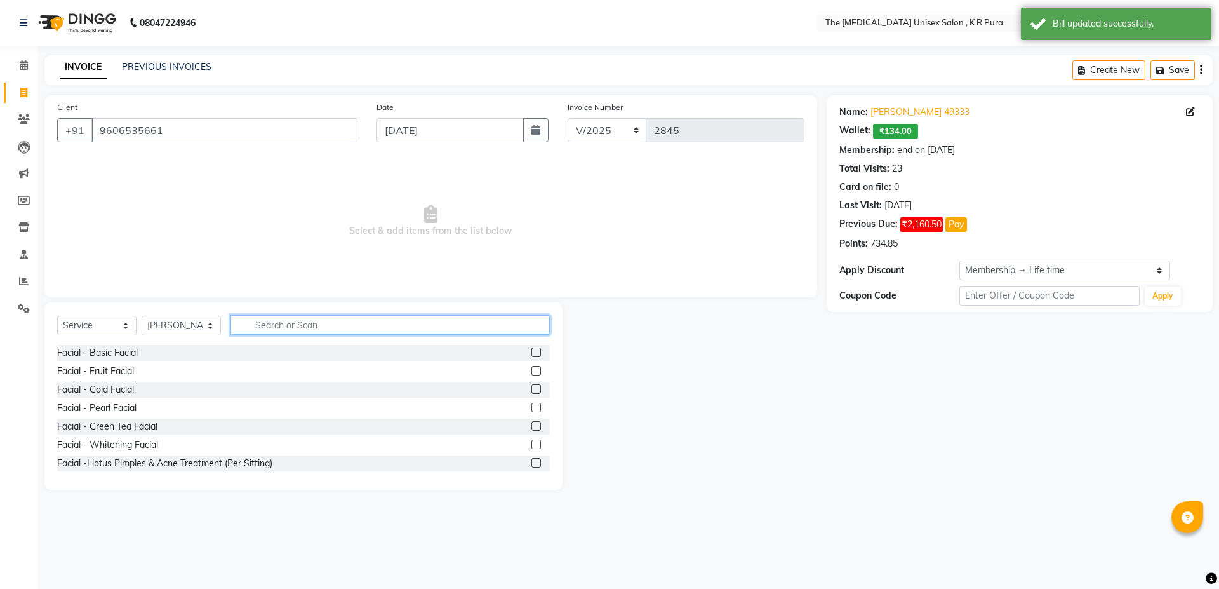
click at [294, 325] on input "text" at bounding box center [390, 325] width 319 height 20
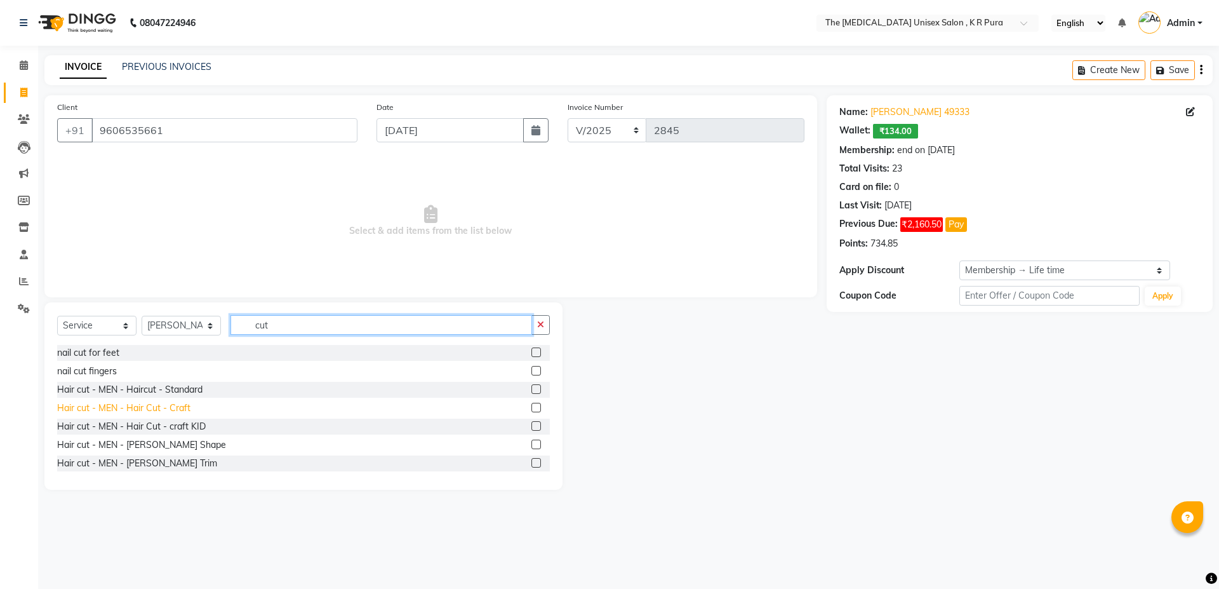
type input "cut"
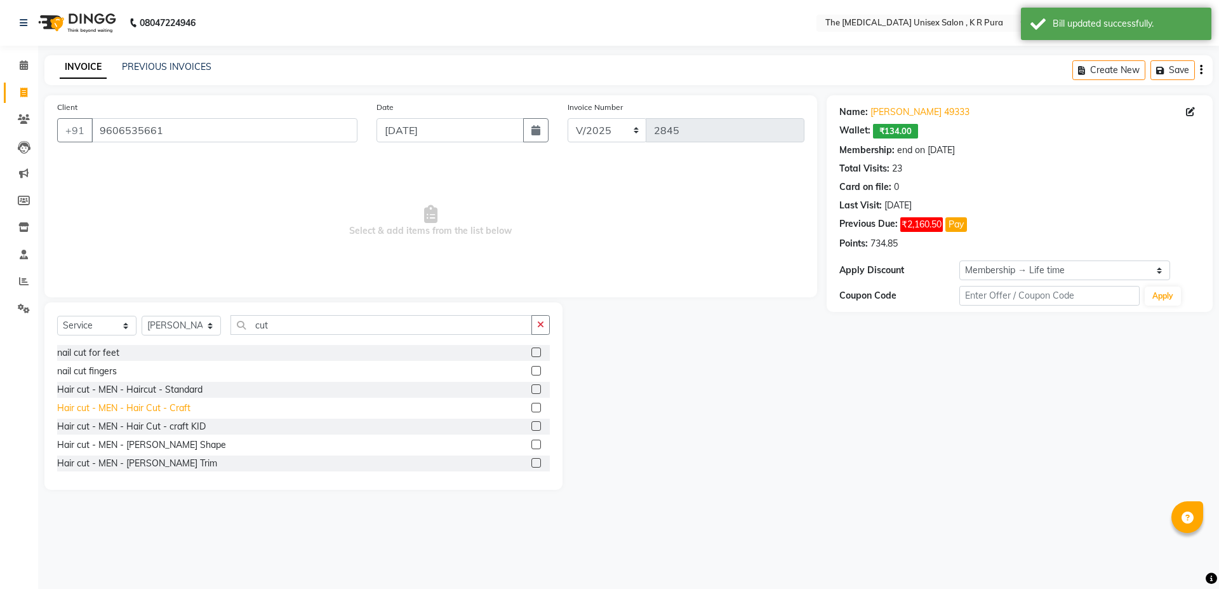
click at [185, 410] on div "Hair cut - MEN - Hair Cut - Craft" at bounding box center [123, 407] width 133 height 13
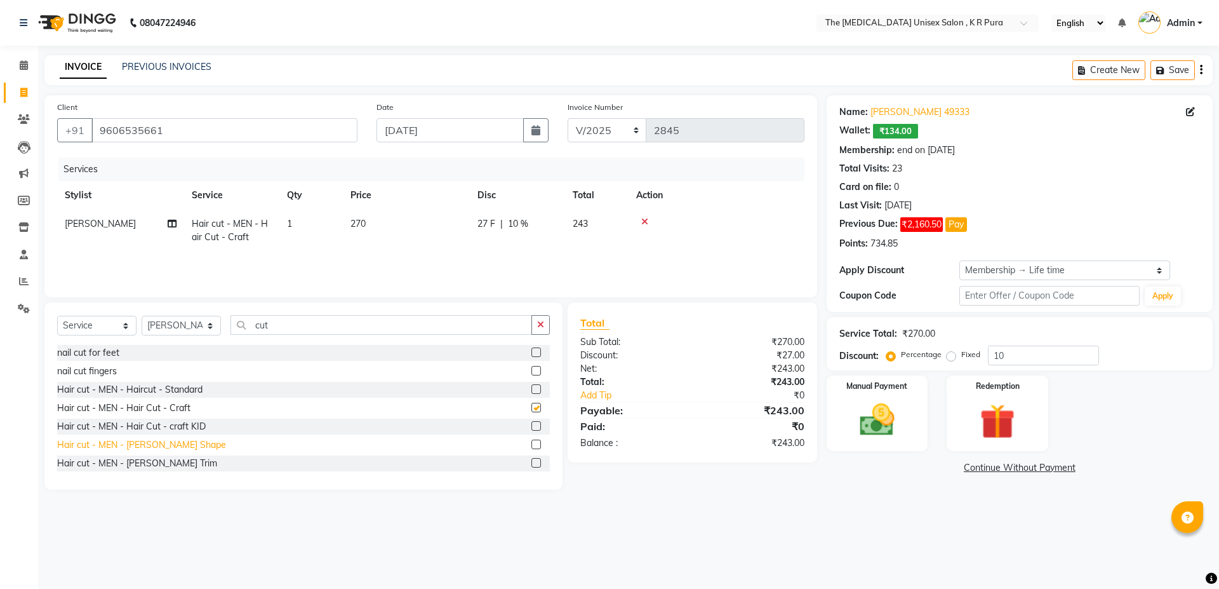
checkbox input "false"
click at [158, 440] on div "Hair cut - MEN - [PERSON_NAME] Shape" at bounding box center [141, 444] width 169 height 13
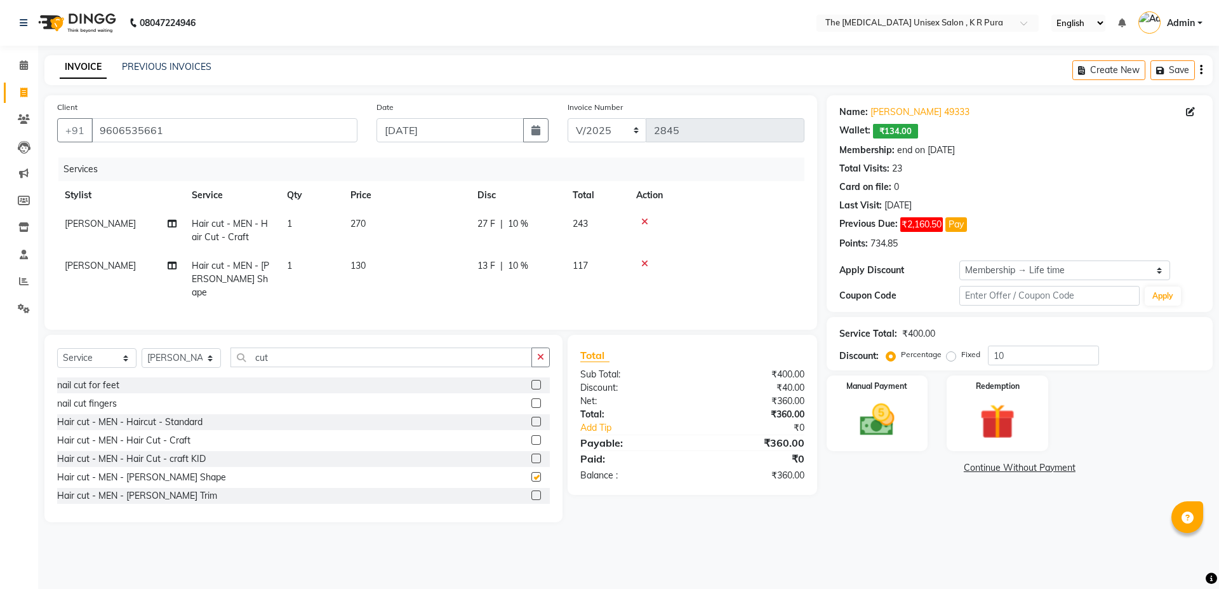
checkbox input "false"
click at [266, 347] on input "cut" at bounding box center [382, 357] width 302 height 20
click at [274, 348] on input "cut" at bounding box center [382, 357] width 302 height 20
type input "c"
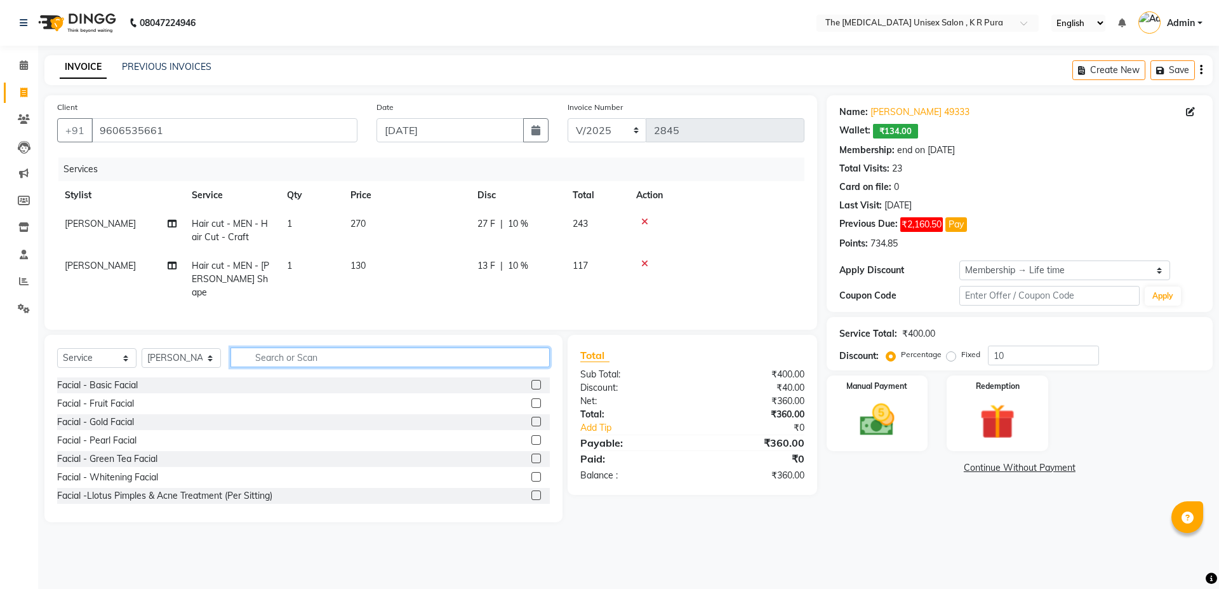
click at [288, 355] on input "text" at bounding box center [390, 357] width 319 height 20
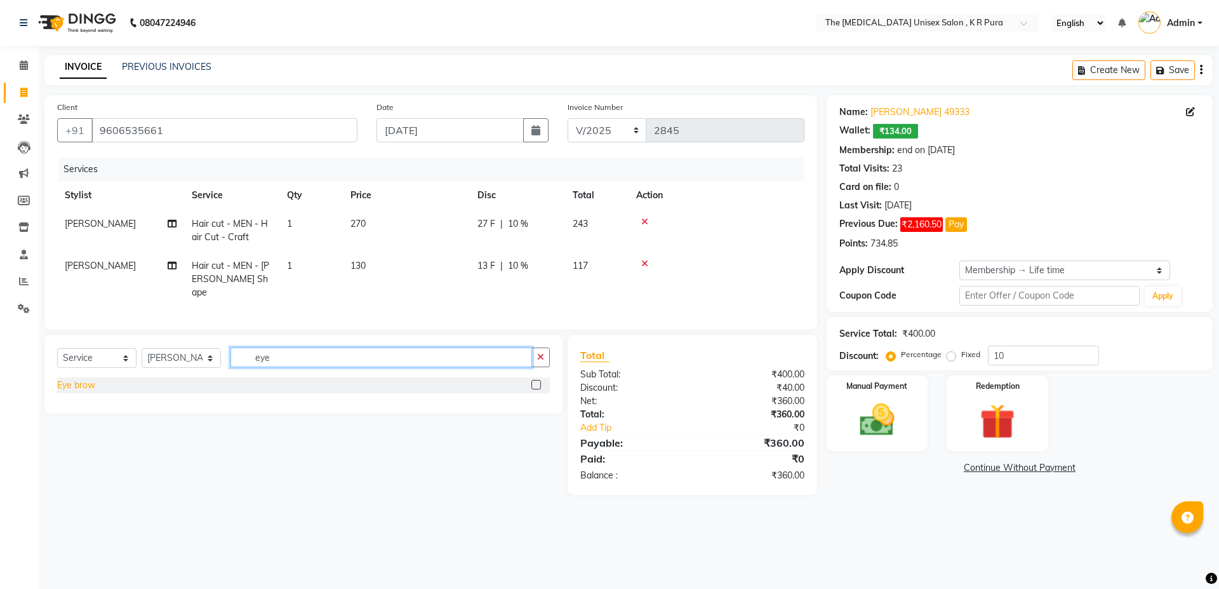
type input "eye"
click at [88, 383] on div "Eye brow" at bounding box center [76, 385] width 38 height 13
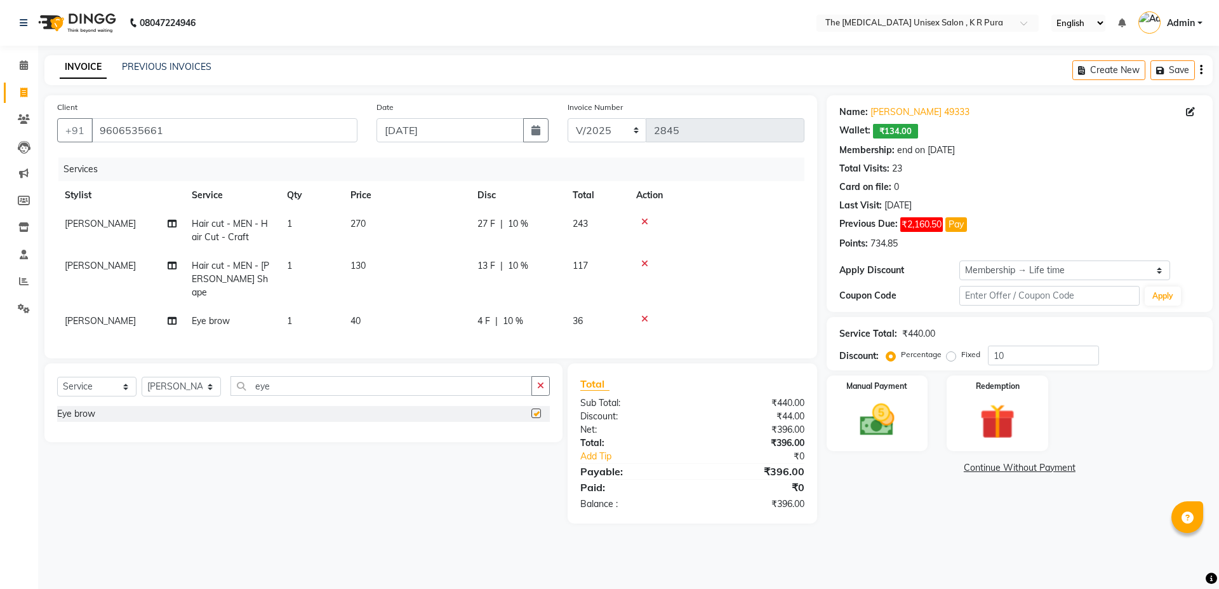
checkbox input "false"
click at [302, 382] on input "eye" at bounding box center [382, 386] width 302 height 20
type input "e"
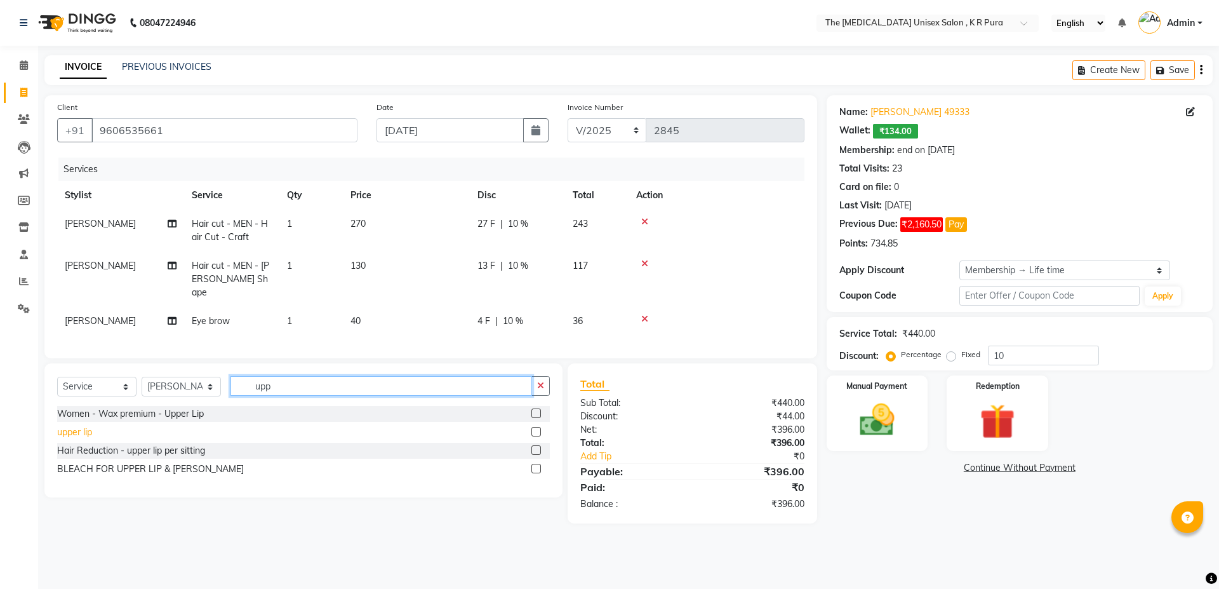
type input "upp"
click at [89, 432] on div "upper lip" at bounding box center [74, 432] width 35 height 13
checkbox input "false"
